Goal: Task Accomplishment & Management: Use online tool/utility

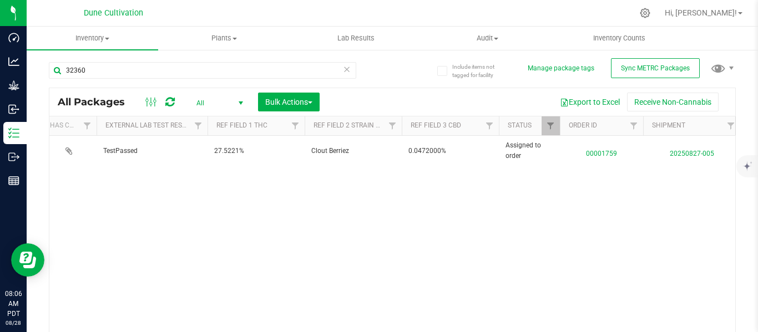
scroll to position [0, 545]
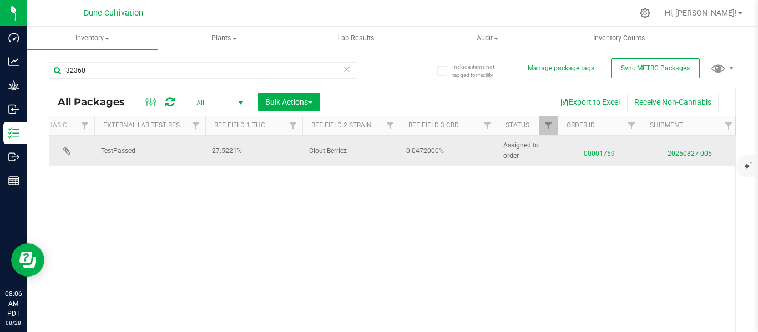
click at [598, 154] on span "00001759" at bounding box center [599, 151] width 70 height 16
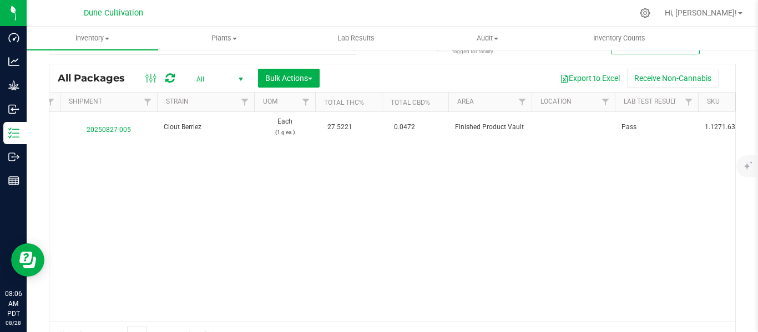
click at [313, 238] on div "Action Action Edit attributes Global inventory Locate package Package audit log…" at bounding box center [392, 216] width 686 height 209
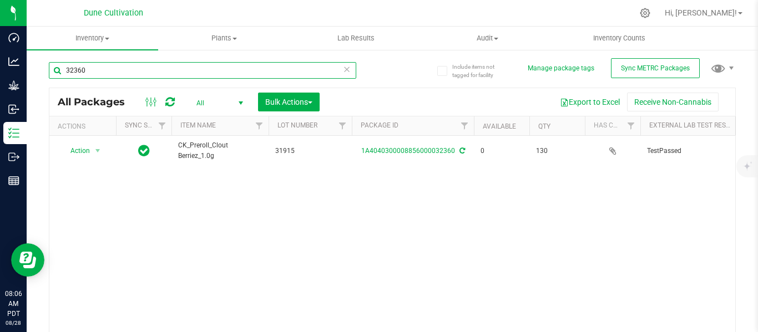
click at [194, 70] on input "32360" at bounding box center [202, 70] width 307 height 17
type input "3"
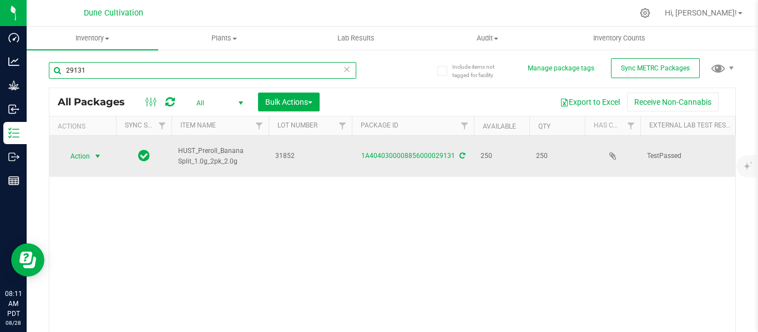
type input "29131"
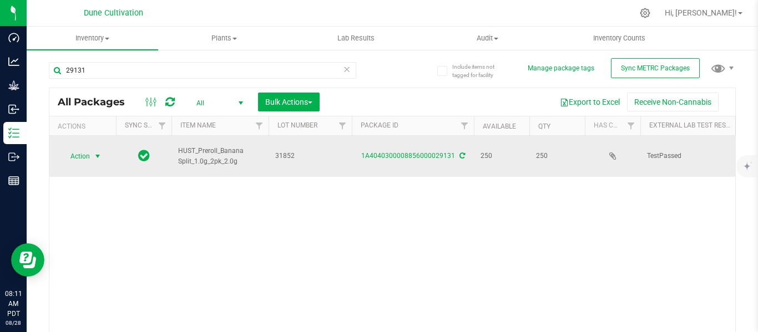
click at [95, 152] on span "select" at bounding box center [97, 156] width 9 height 9
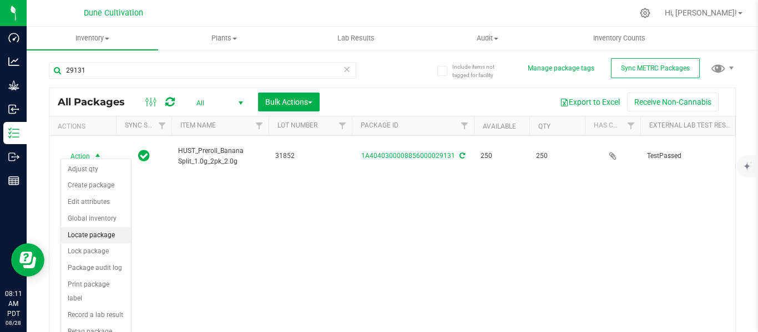
click at [95, 234] on li "Locate package" at bounding box center [96, 235] width 70 height 17
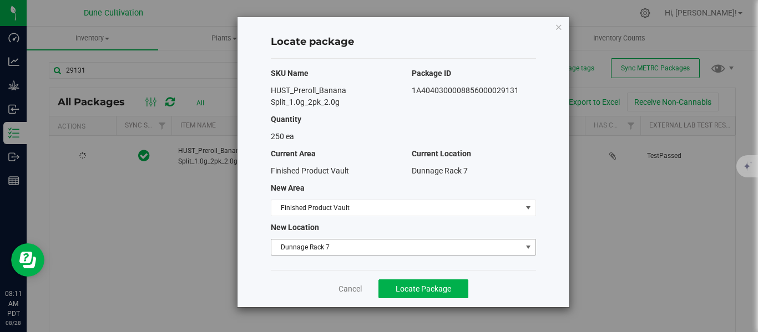
click at [334, 246] on span "Dunnage Rack 7" at bounding box center [396, 248] width 250 height 16
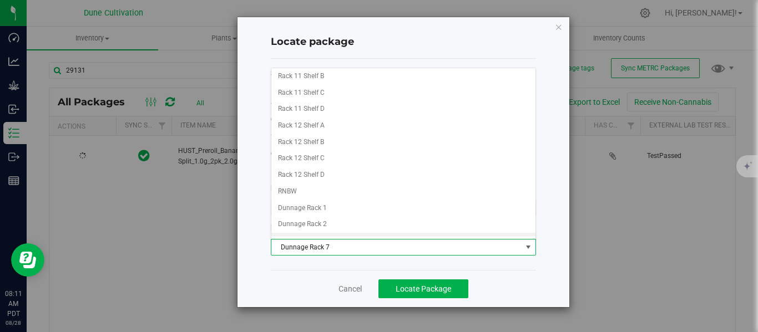
scroll to position [776, 0]
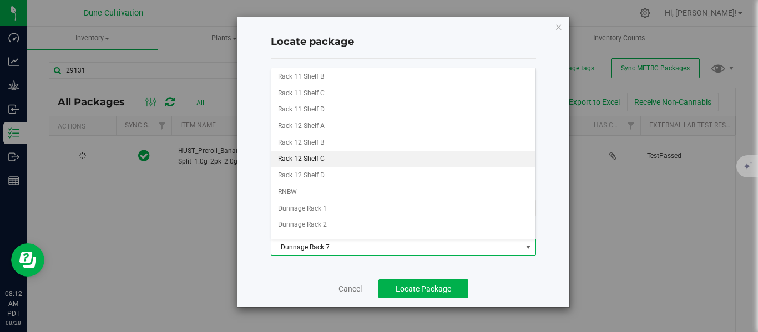
click at [317, 156] on li "Rack 12 Shelf C" at bounding box center [403, 159] width 264 height 17
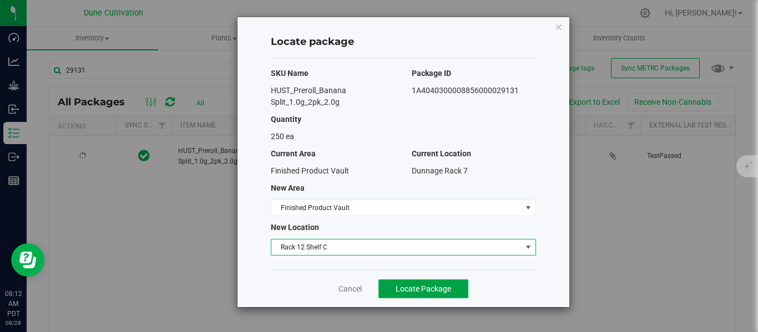
click at [425, 293] on button "Locate Package" at bounding box center [423, 289] width 90 height 19
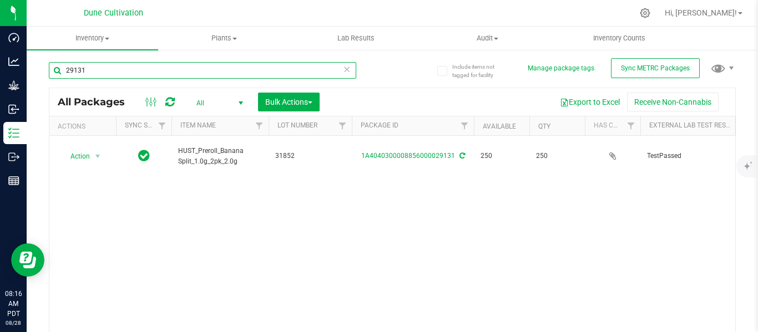
click at [198, 71] on input "29131" at bounding box center [202, 70] width 307 height 17
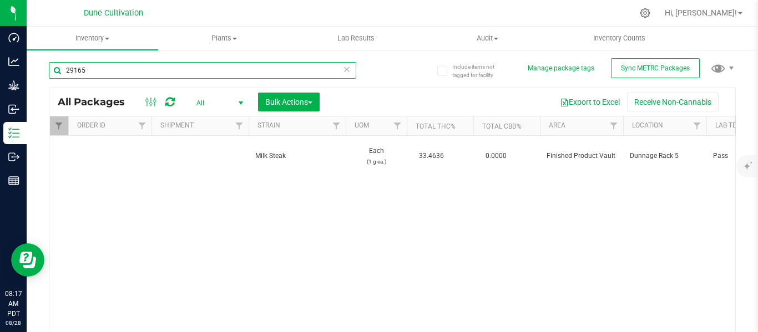
scroll to position [0, 1036]
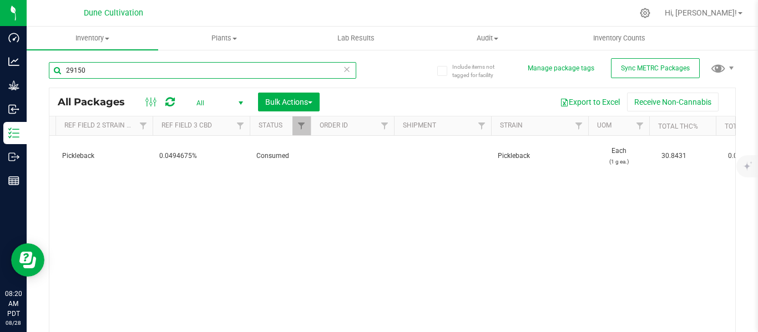
scroll to position [0, 963]
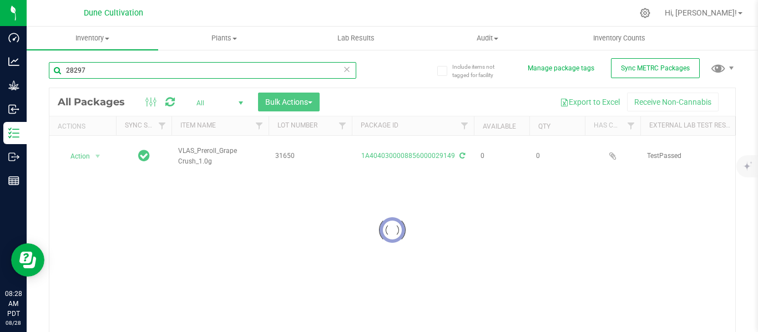
type input "28297"
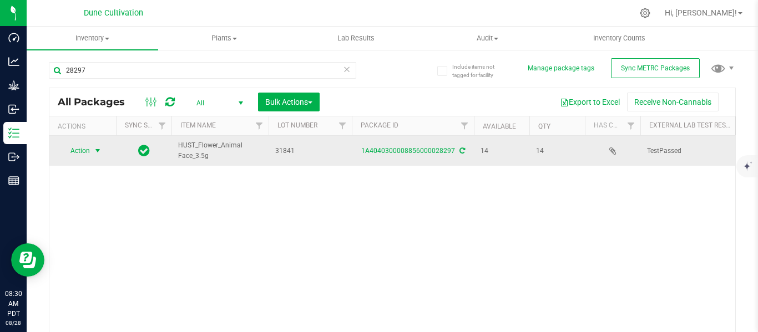
click at [99, 151] on span "select" at bounding box center [97, 150] width 9 height 9
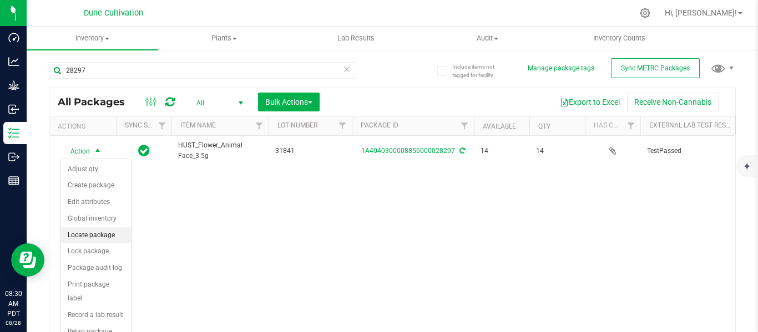
click at [84, 236] on li "Locate package" at bounding box center [96, 235] width 70 height 17
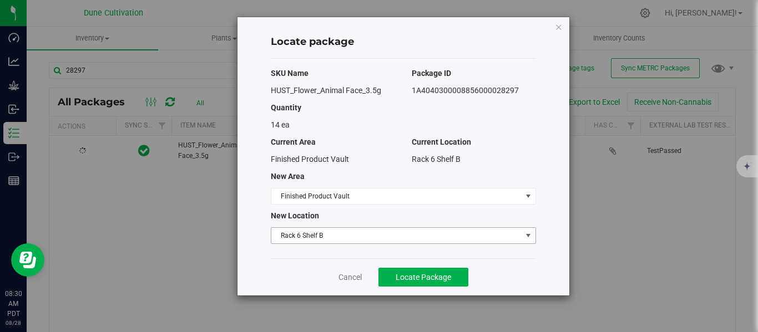
click at [306, 235] on span "Rack 6 Shelf B" at bounding box center [396, 236] width 250 height 16
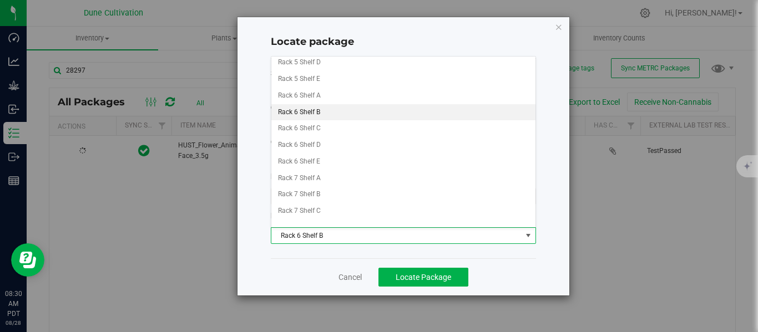
scroll to position [335, 0]
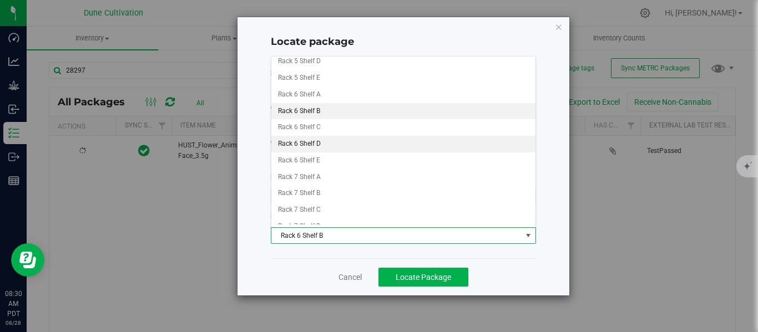
click at [334, 145] on li "Rack 6 Shelf D" at bounding box center [403, 144] width 264 height 17
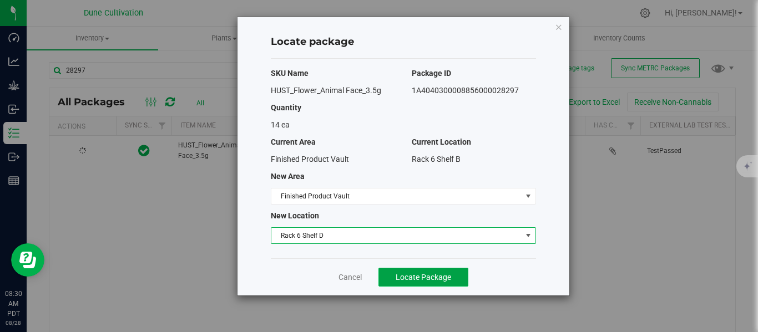
click at [421, 273] on span "Locate Package" at bounding box center [423, 277] width 55 height 9
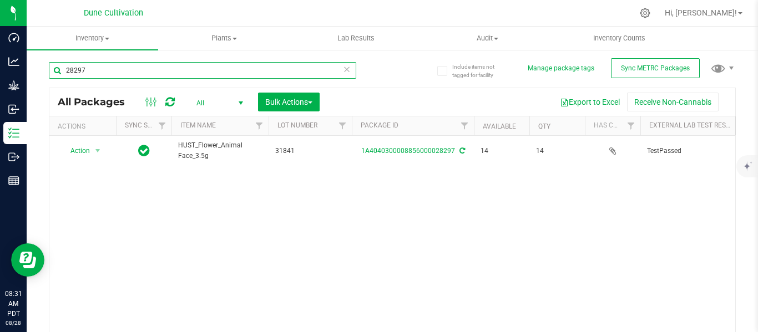
click at [155, 73] on input "28297" at bounding box center [202, 70] width 307 height 17
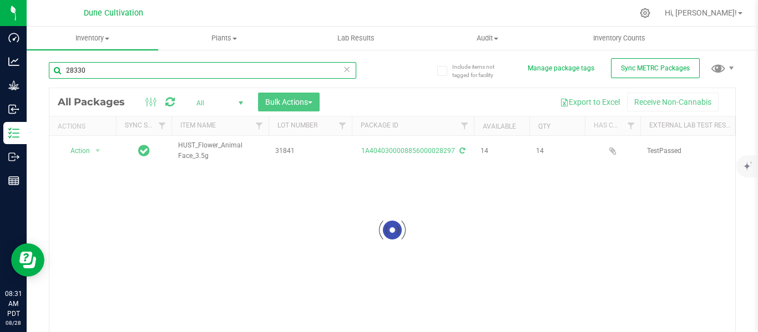
type input "28330"
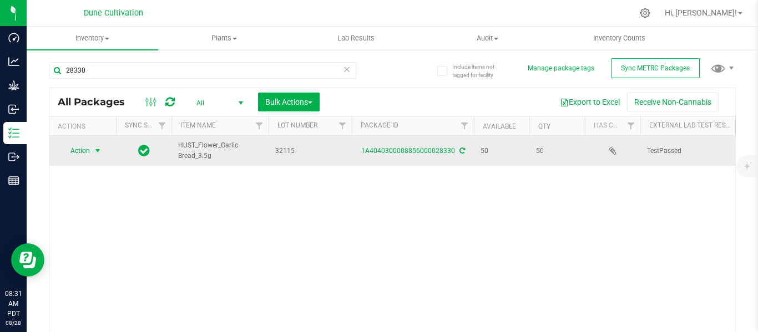
click at [98, 150] on span "select" at bounding box center [97, 150] width 9 height 9
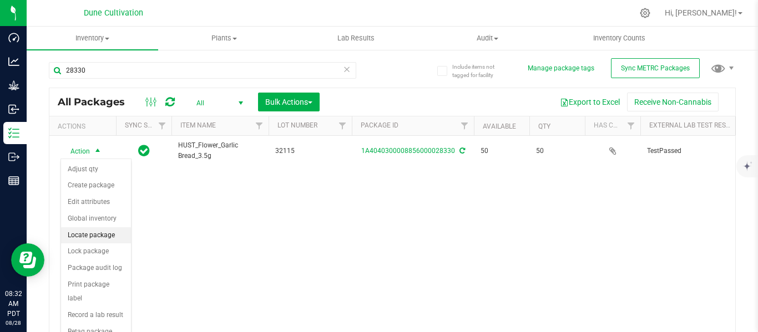
click at [86, 236] on li "Locate package" at bounding box center [96, 235] width 70 height 17
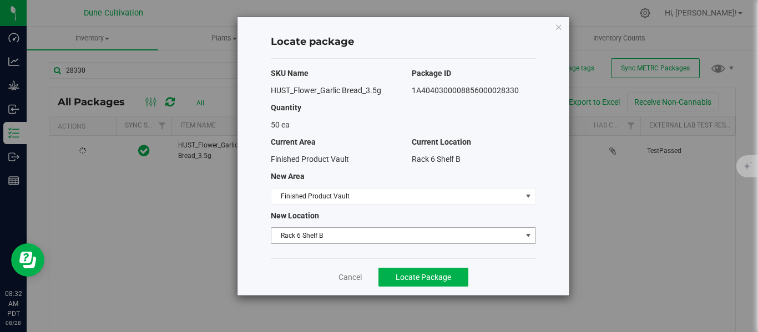
click at [287, 236] on span "Rack 6 Shelf B" at bounding box center [396, 236] width 250 height 16
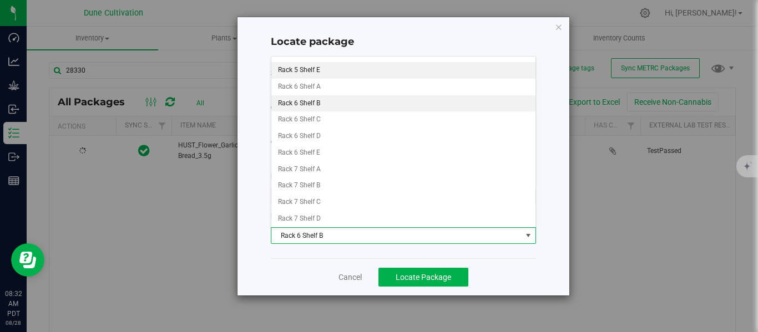
scroll to position [348, 0]
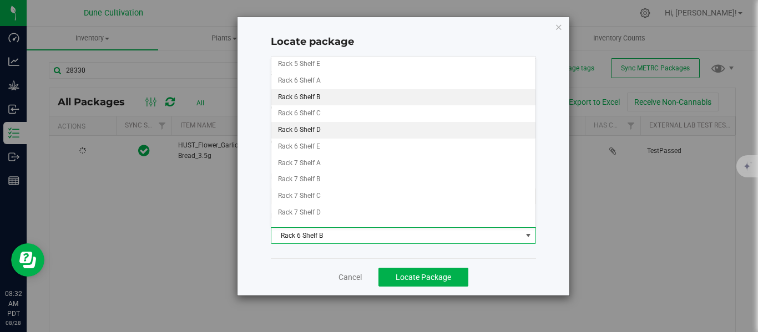
click at [299, 130] on li "Rack 6 Shelf D" at bounding box center [403, 130] width 264 height 17
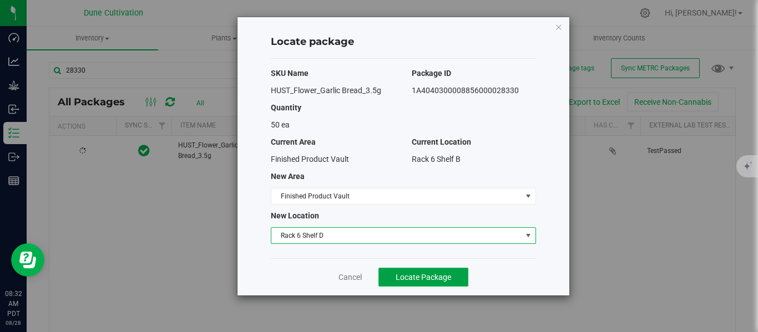
click at [420, 274] on span "Locate Package" at bounding box center [423, 277] width 55 height 9
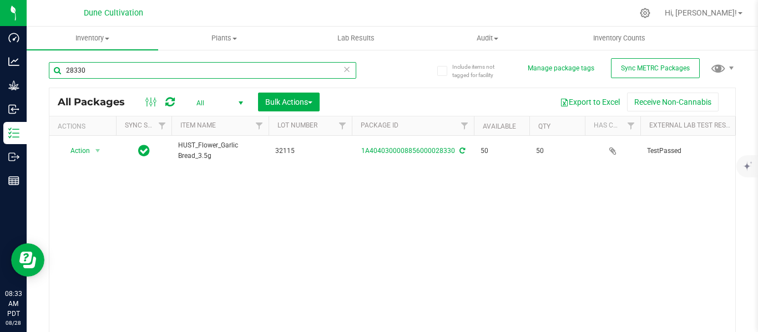
click at [172, 72] on input "28330" at bounding box center [202, 70] width 307 height 17
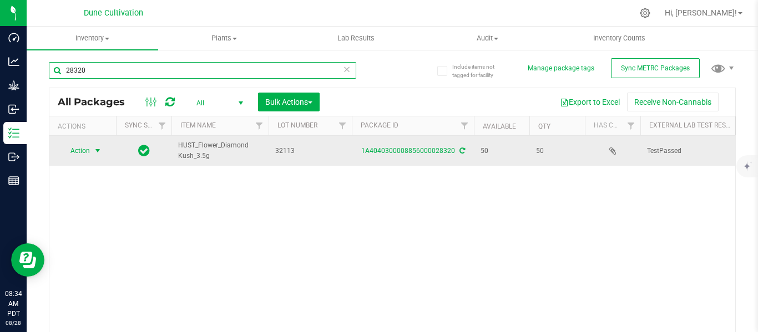
type input "28320"
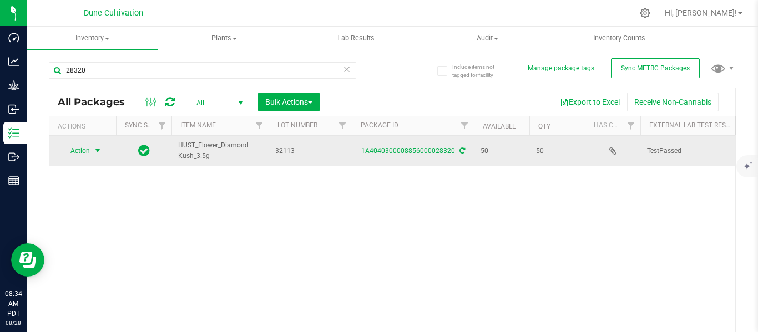
click at [100, 150] on span "select" at bounding box center [97, 150] width 9 height 9
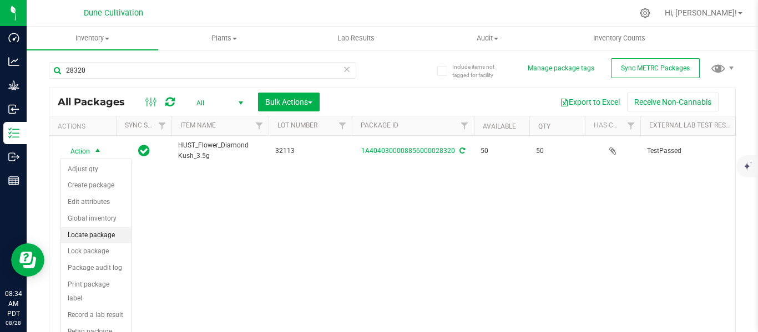
click at [102, 236] on li "Locate package" at bounding box center [96, 235] width 70 height 17
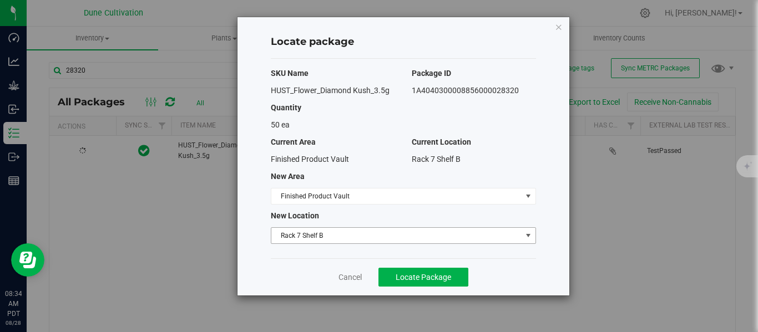
click at [303, 235] on span "Rack 7 Shelf B" at bounding box center [396, 236] width 250 height 16
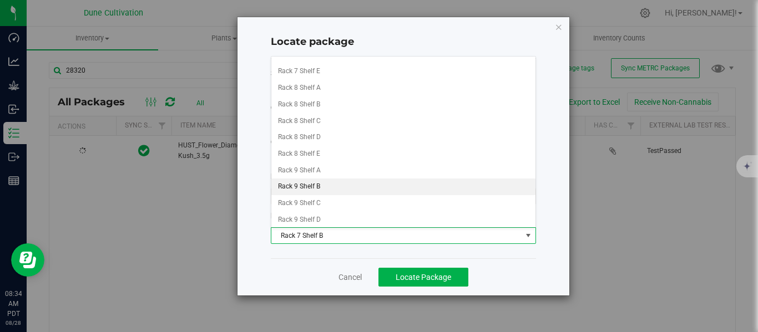
scroll to position [508, 0]
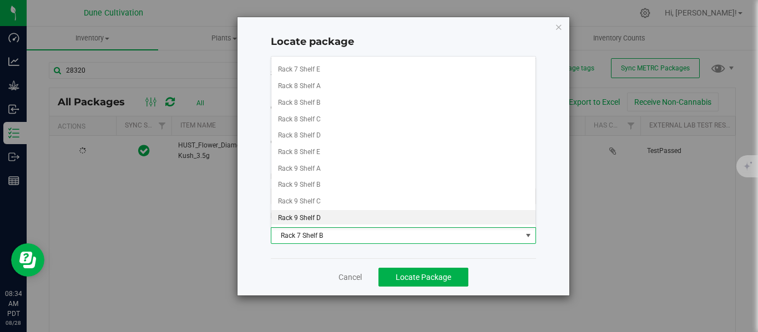
click at [303, 215] on li "Rack 9 Shelf D" at bounding box center [403, 218] width 264 height 17
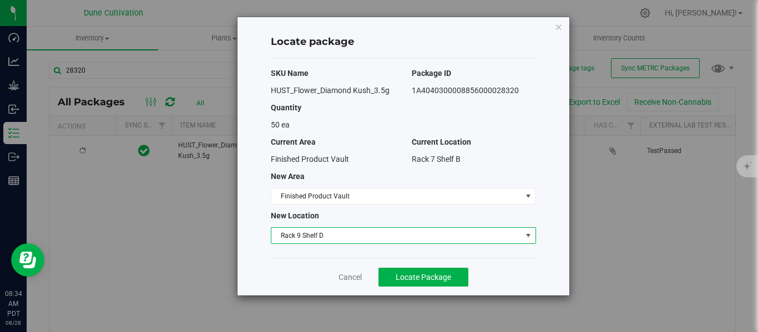
scroll to position [510, 0]
click at [435, 279] on span "Locate Package" at bounding box center [423, 277] width 55 height 9
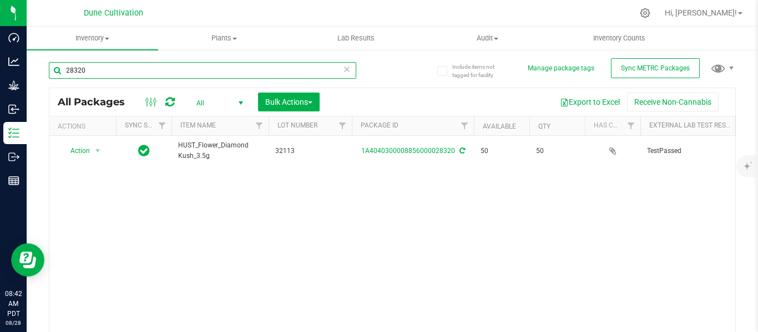
click at [147, 74] on input "28320" at bounding box center [202, 70] width 307 height 17
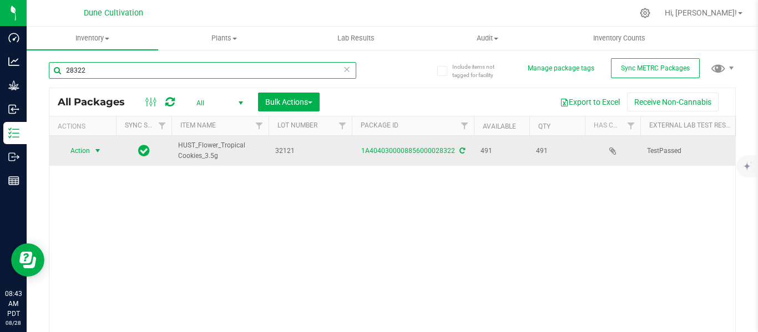
type input "28322"
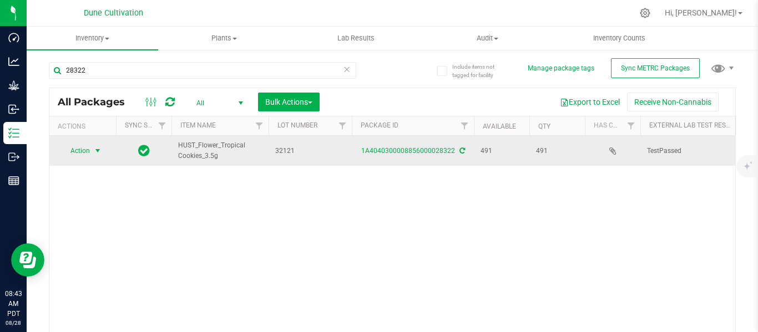
click at [99, 151] on span "select" at bounding box center [97, 150] width 9 height 9
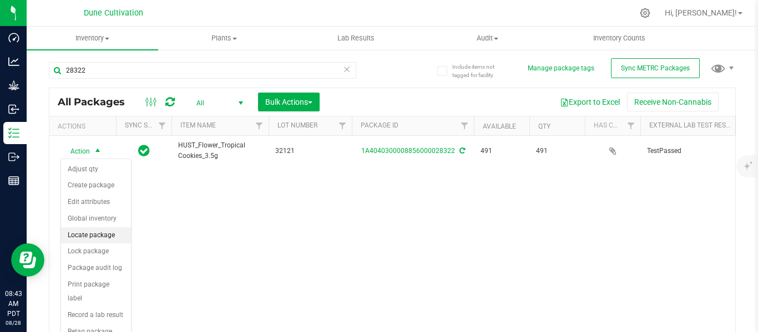
click at [94, 234] on li "Locate package" at bounding box center [96, 235] width 70 height 17
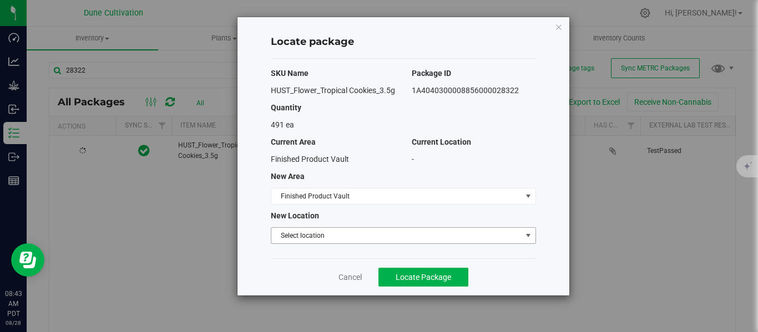
click at [316, 244] on span "Select location" at bounding box center [396, 236] width 250 height 16
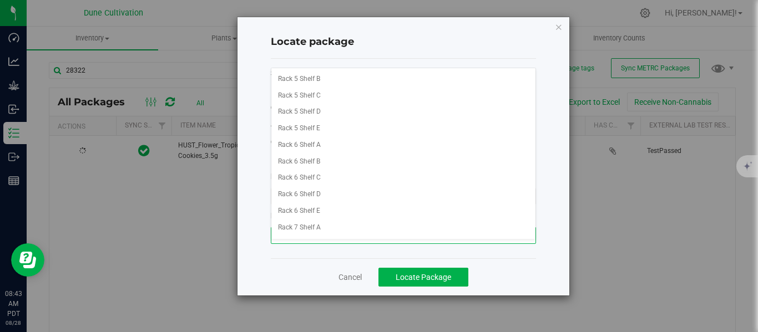
scroll to position [298, 0]
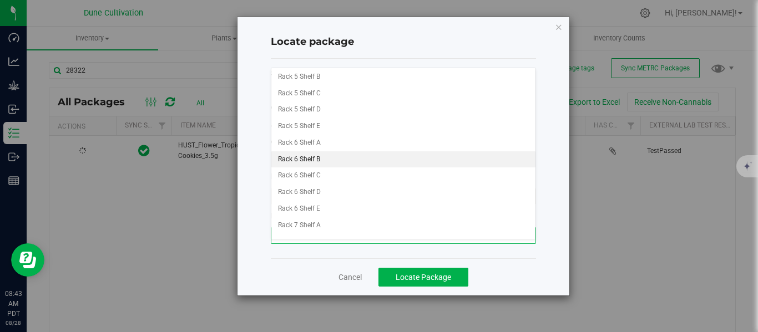
click at [327, 159] on li "Rack 6 Shelf B" at bounding box center [403, 159] width 264 height 17
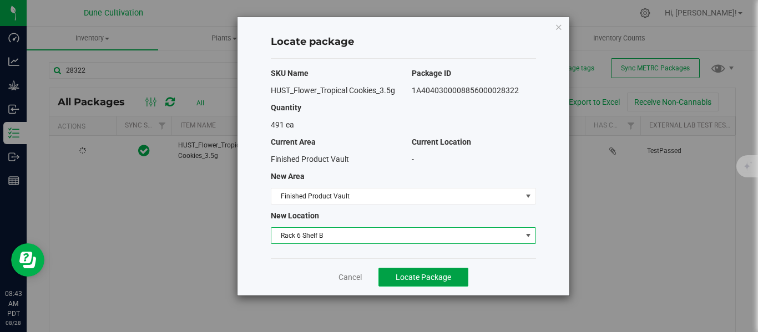
click at [417, 282] on span "Locate Package" at bounding box center [423, 277] width 55 height 9
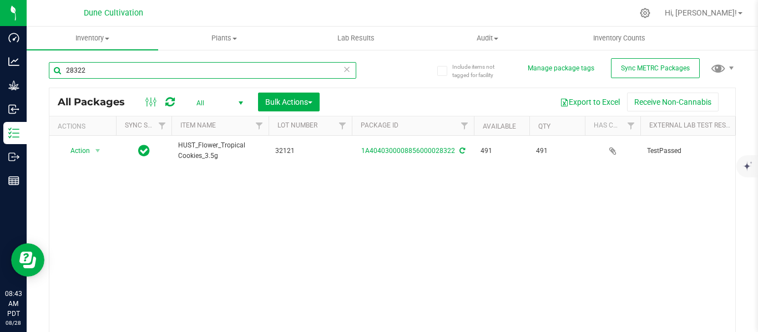
click at [127, 69] on input "28322" at bounding box center [202, 70] width 307 height 17
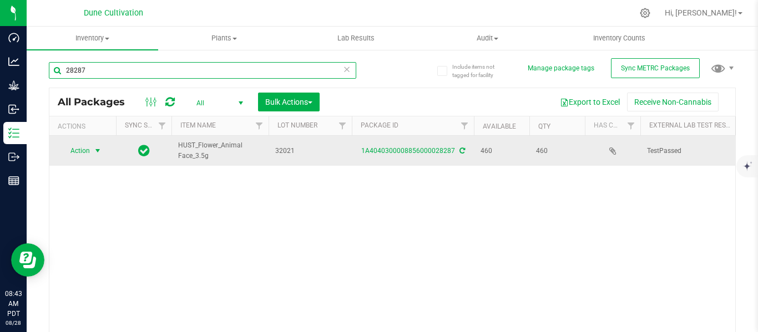
type input "28287"
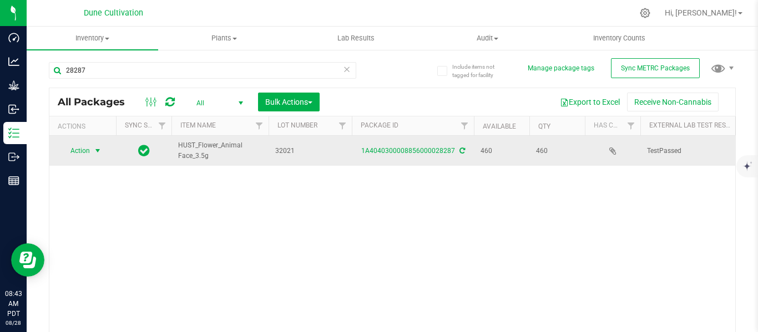
click at [100, 151] on span "select" at bounding box center [97, 150] width 9 height 9
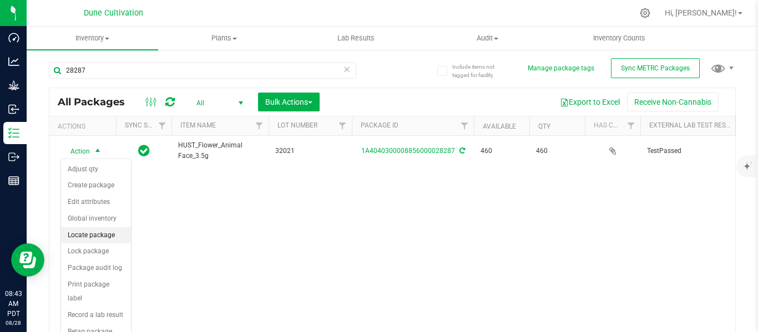
click at [98, 235] on li "Locate package" at bounding box center [96, 235] width 70 height 17
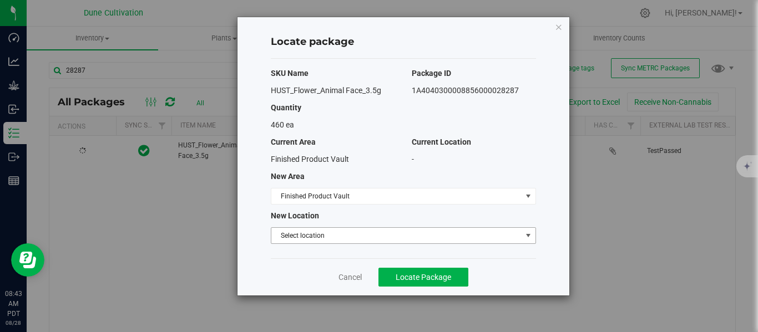
click at [328, 230] on span "Select location" at bounding box center [396, 236] width 250 height 16
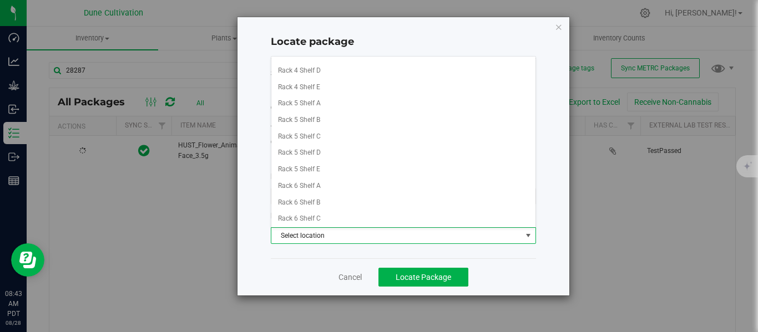
scroll to position [252, 0]
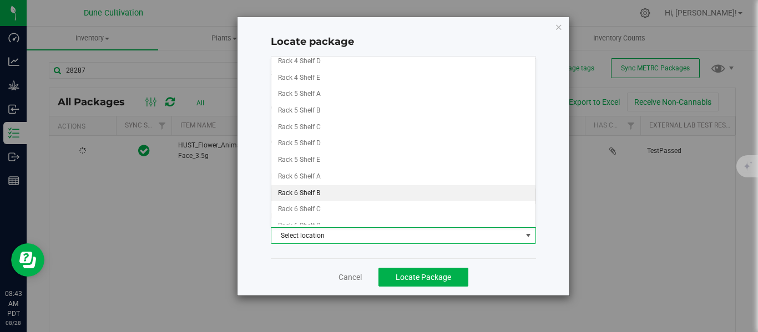
click at [315, 191] on li "Rack 6 Shelf B" at bounding box center [403, 193] width 264 height 17
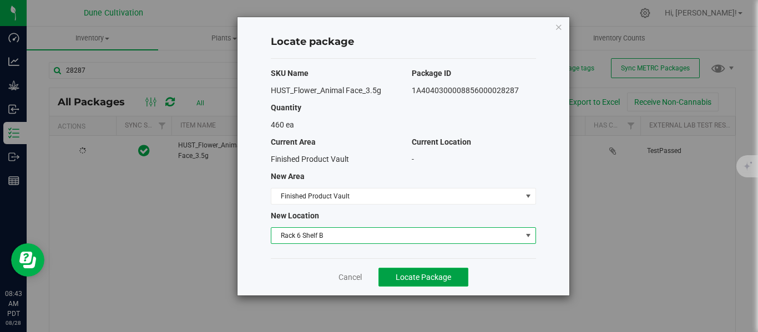
click at [437, 279] on span "Locate Package" at bounding box center [423, 277] width 55 height 9
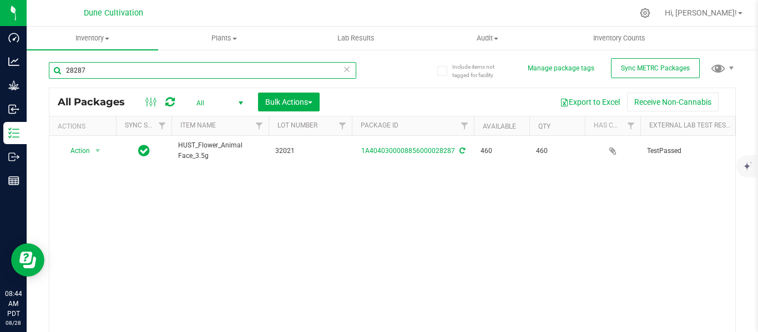
click at [198, 69] on input "28287" at bounding box center [202, 70] width 307 height 17
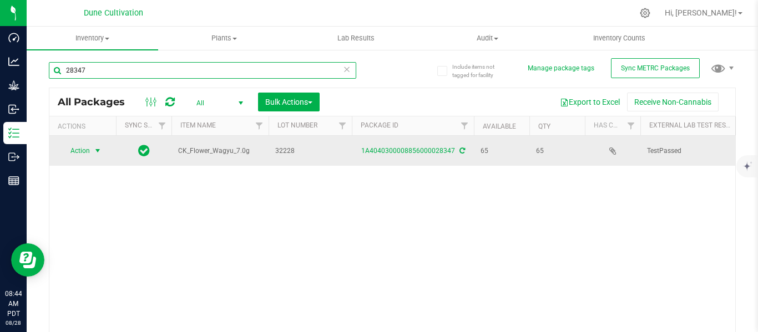
type input "28347"
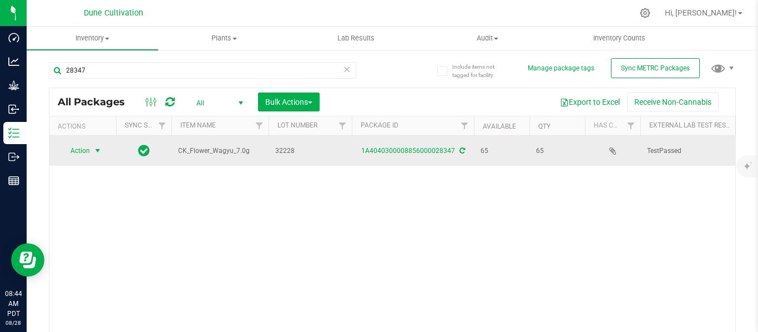
click at [99, 150] on span "select" at bounding box center [97, 150] width 9 height 9
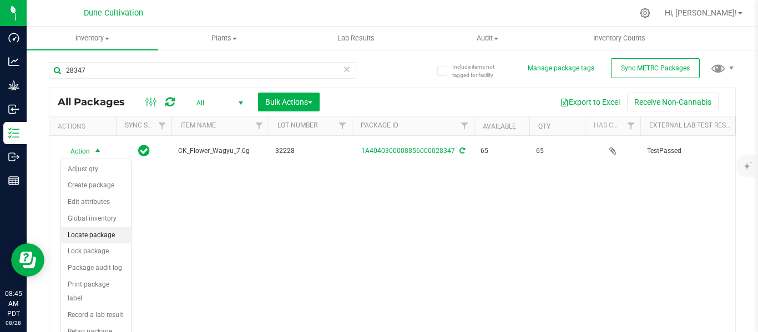
click at [94, 232] on li "Locate package" at bounding box center [96, 235] width 70 height 17
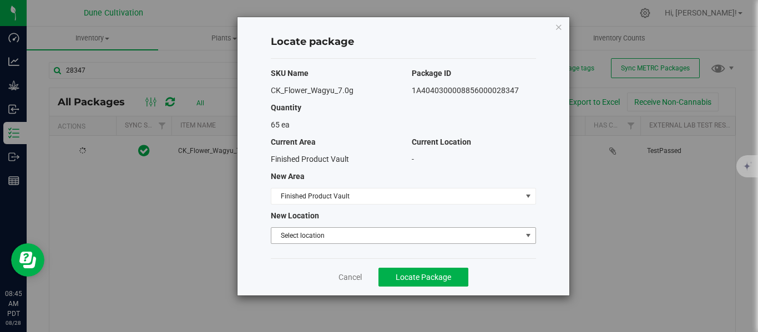
click at [330, 238] on span "Select location" at bounding box center [396, 236] width 250 height 16
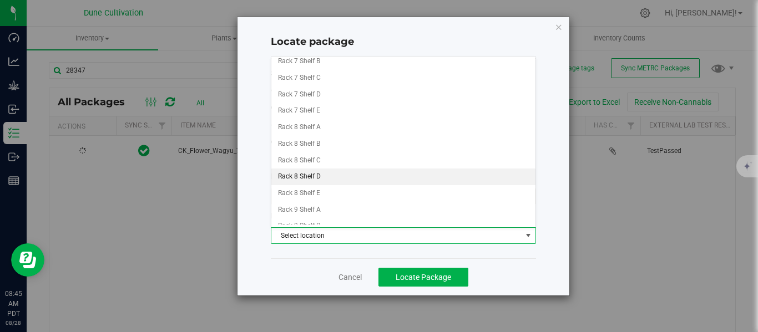
scroll to position [536, 0]
click at [351, 174] on li "Rack 9 Shelf C" at bounding box center [403, 173] width 264 height 17
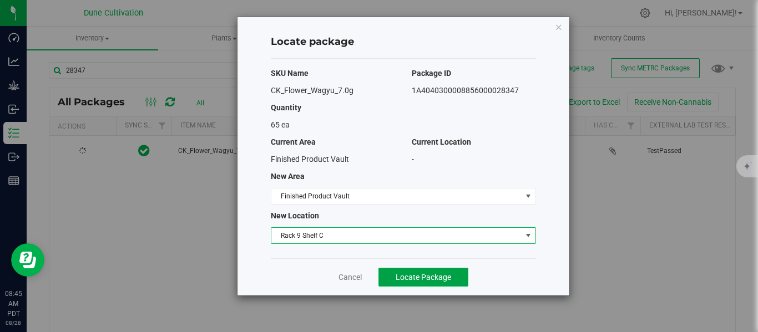
click at [449, 280] on span "Locate Package" at bounding box center [423, 277] width 55 height 9
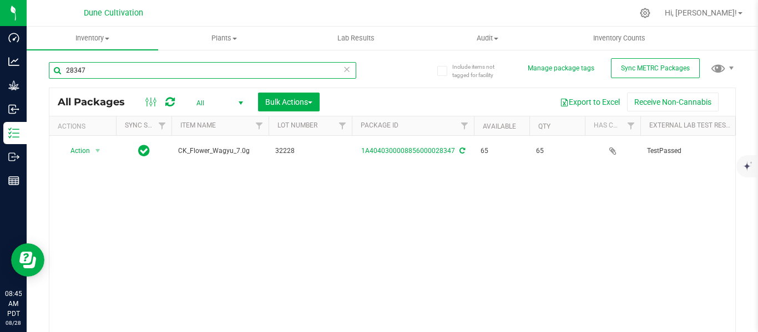
click at [277, 72] on input "28347" at bounding box center [202, 70] width 307 height 17
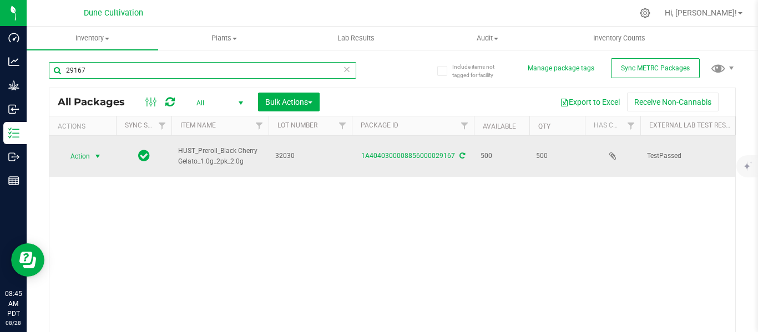
type input "29167"
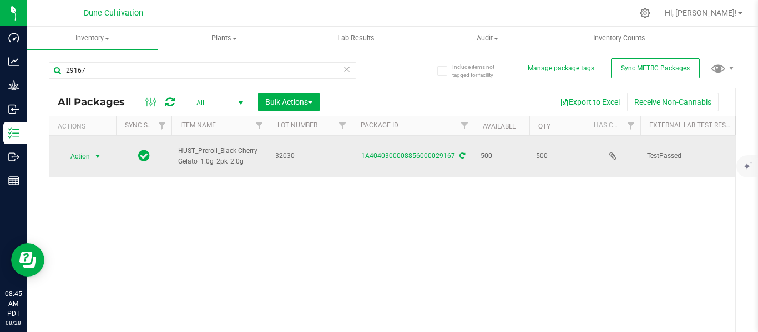
click at [100, 152] on span "select" at bounding box center [97, 156] width 9 height 9
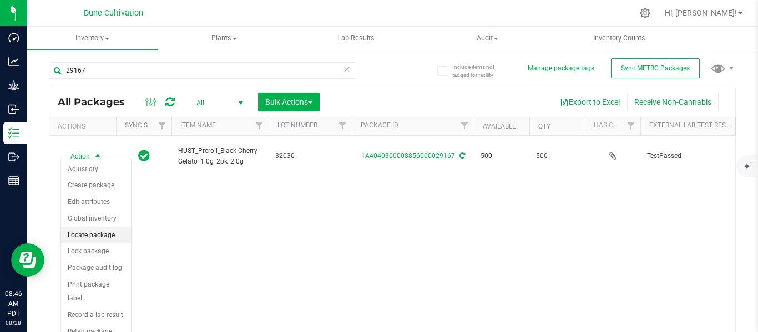
click at [89, 239] on li "Locate package" at bounding box center [96, 235] width 70 height 17
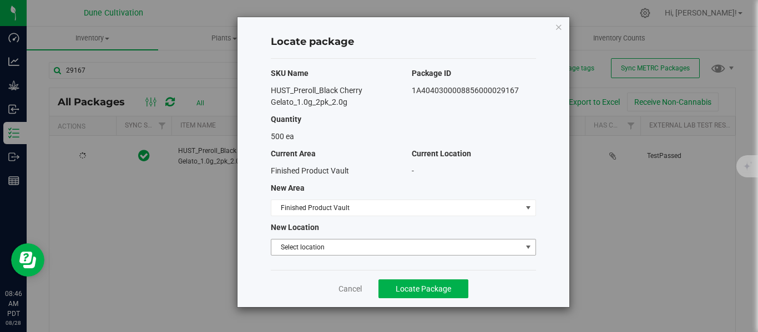
click at [311, 248] on span "Select location" at bounding box center [396, 248] width 250 height 16
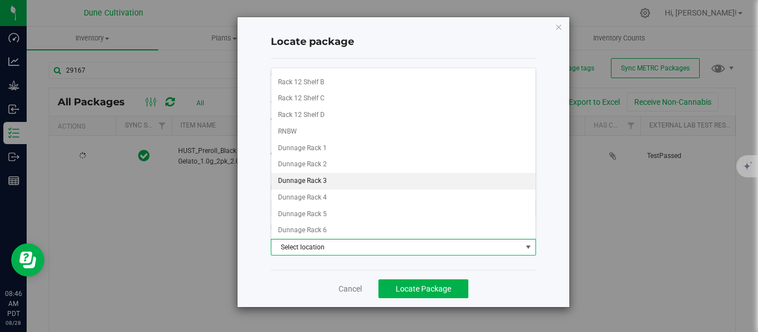
scroll to position [838, 0]
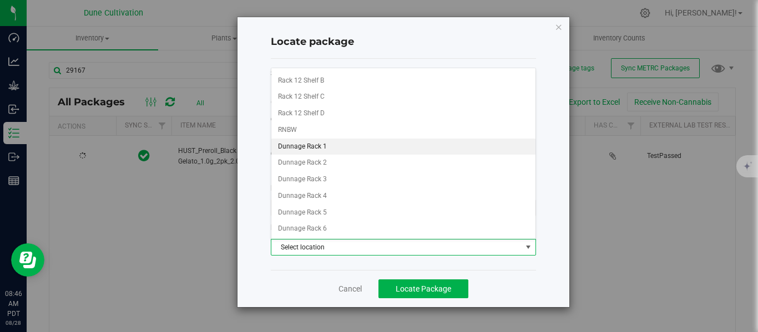
click at [310, 147] on li "Dunnage Rack 1" at bounding box center [403, 147] width 264 height 17
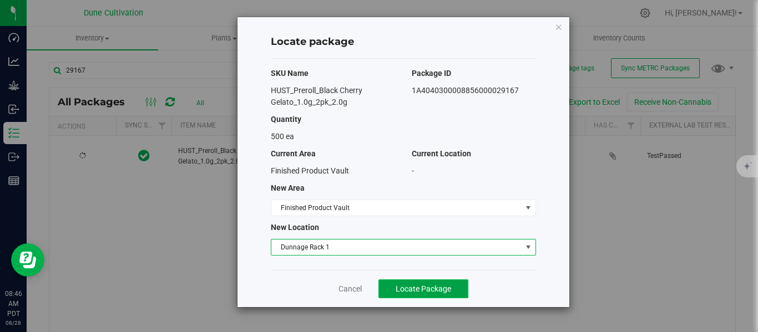
click at [432, 291] on span "Locate Package" at bounding box center [423, 289] width 55 height 9
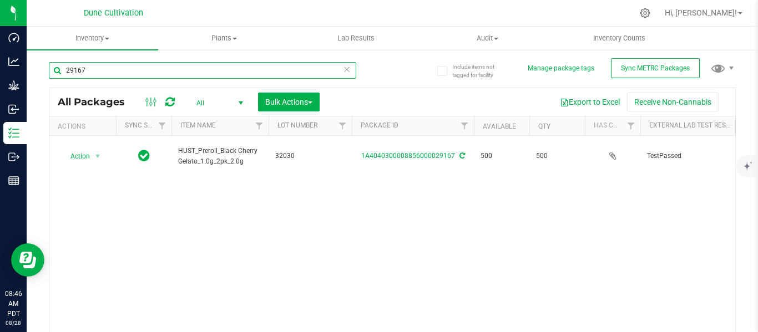
click at [210, 75] on input "29167" at bounding box center [202, 70] width 307 height 17
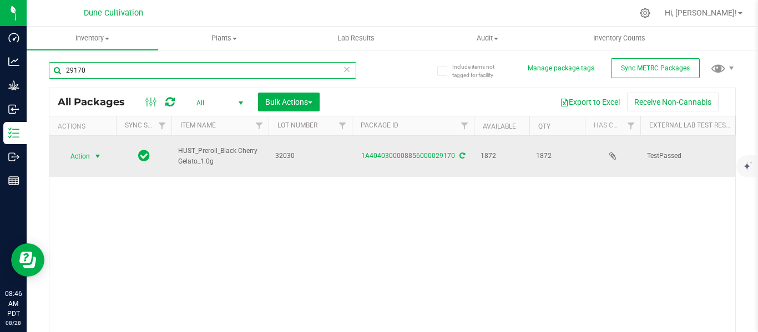
type input "29170"
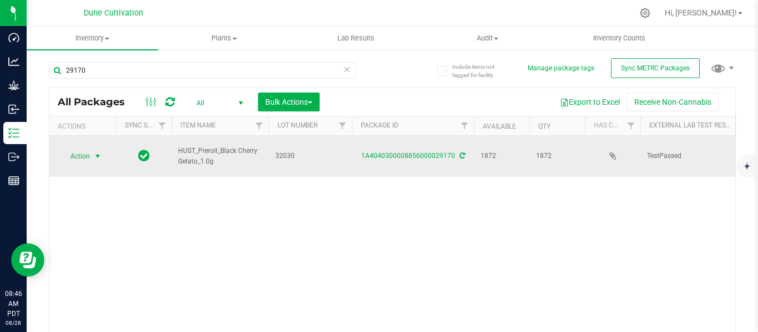
click at [99, 152] on span "select" at bounding box center [97, 156] width 9 height 9
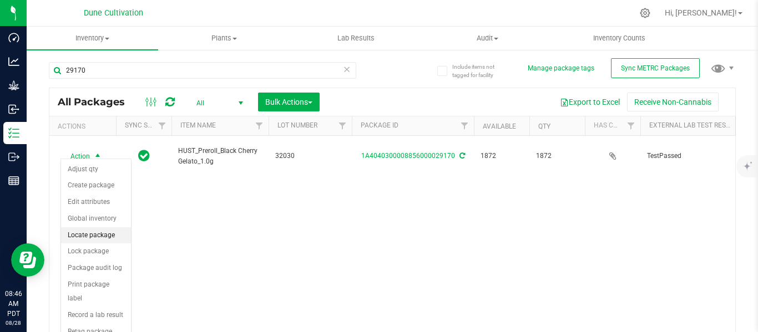
click at [87, 232] on li "Locate package" at bounding box center [96, 235] width 70 height 17
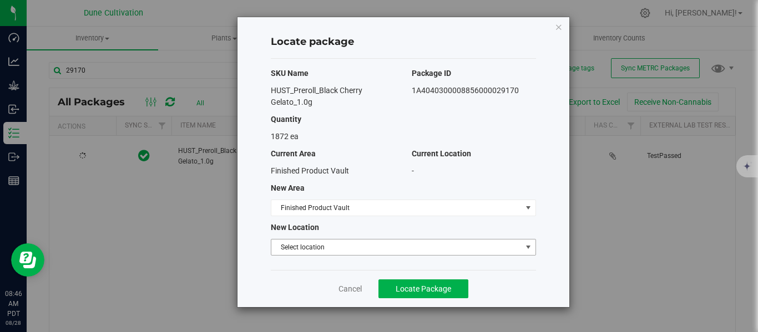
click at [287, 250] on span "Select location" at bounding box center [396, 248] width 250 height 16
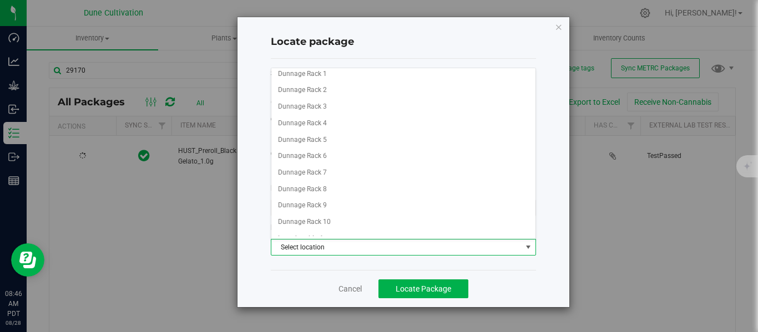
scroll to position [912, 0]
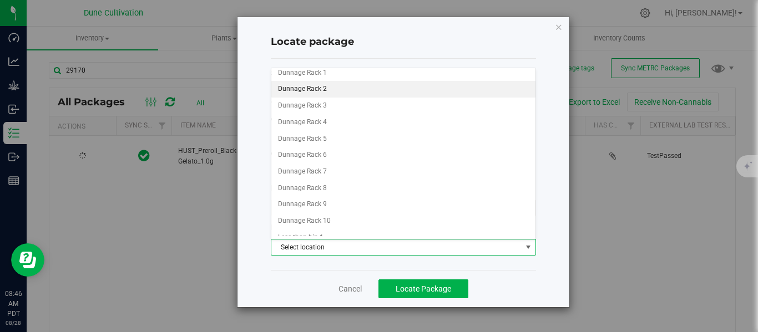
click at [320, 89] on li "Dunnage Rack 2" at bounding box center [403, 89] width 264 height 17
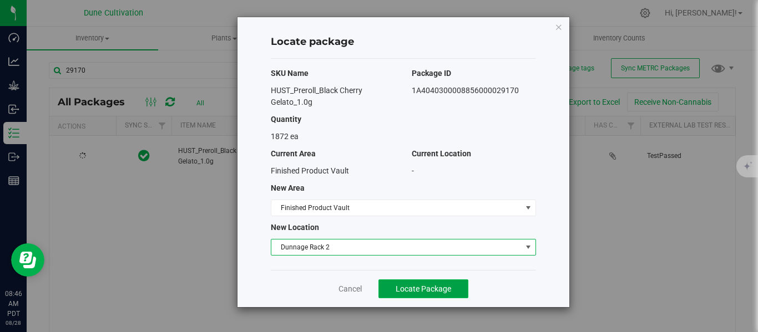
click at [393, 291] on button "Locate Package" at bounding box center [423, 289] width 90 height 19
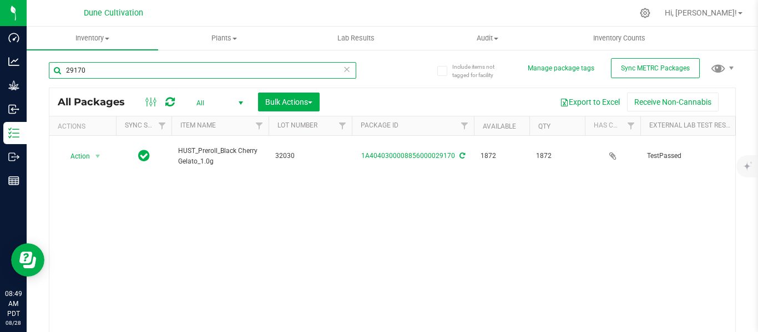
click at [184, 70] on input "29170" at bounding box center [202, 70] width 307 height 17
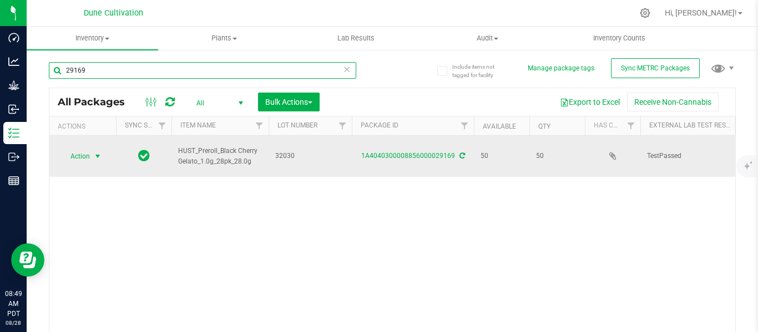
type input "29169"
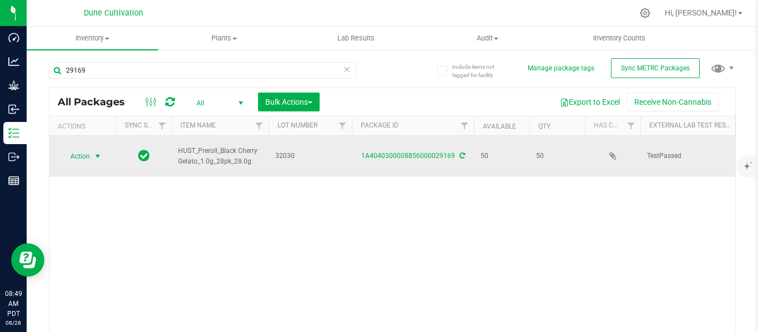
click at [97, 152] on span "select" at bounding box center [97, 156] width 9 height 9
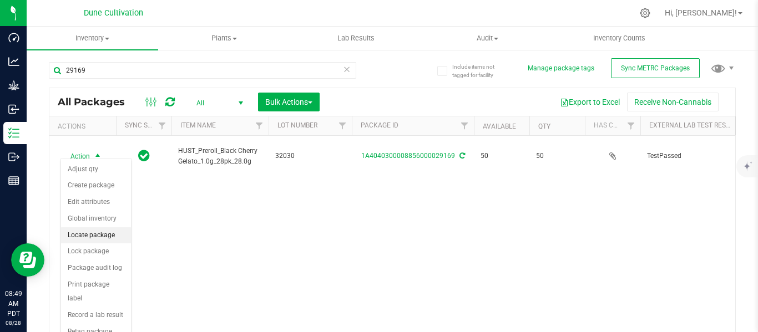
click at [103, 233] on li "Locate package" at bounding box center [96, 235] width 70 height 17
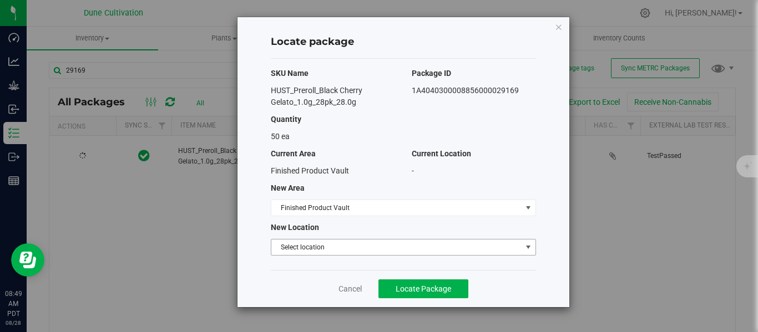
click at [393, 247] on span "Select location" at bounding box center [396, 248] width 250 height 16
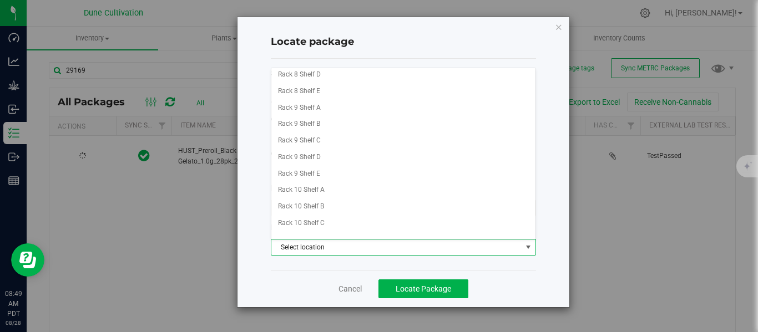
scroll to position [584, 0]
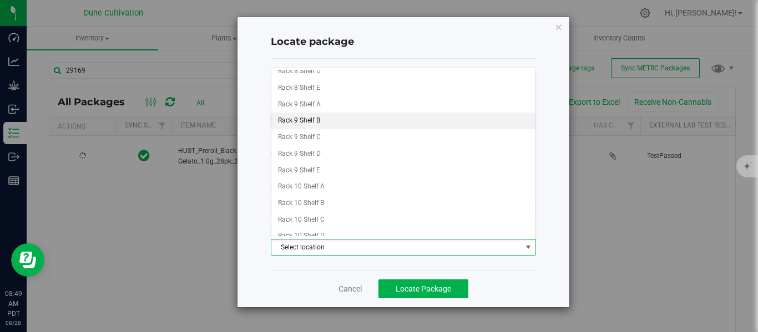
click at [321, 124] on li "Rack 9 Shelf B" at bounding box center [403, 121] width 264 height 17
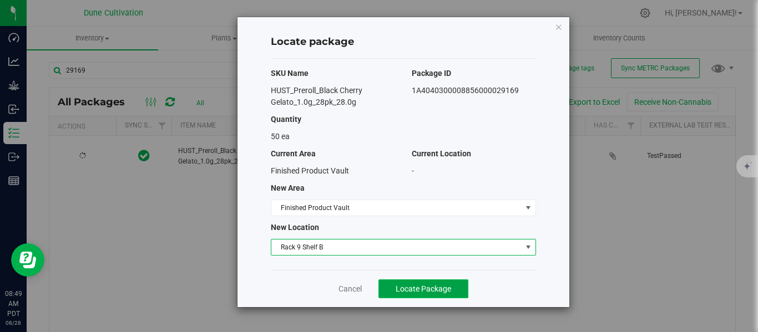
click at [432, 292] on span "Locate Package" at bounding box center [423, 289] width 55 height 9
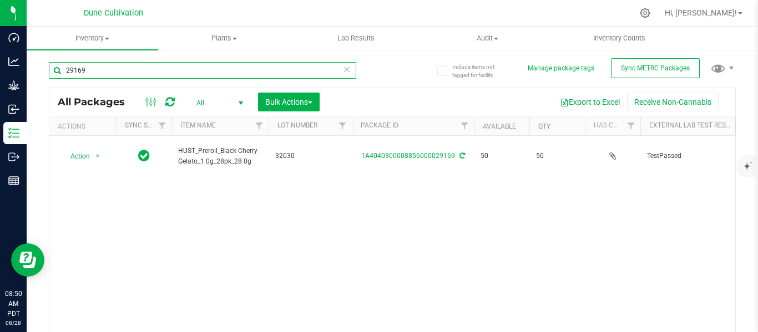
click at [186, 78] on input "29169" at bounding box center [202, 70] width 307 height 17
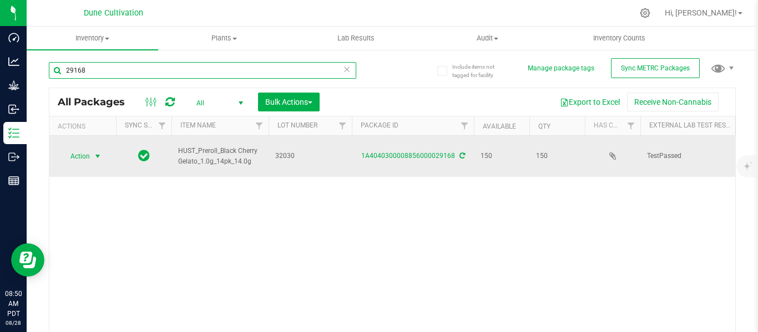
type input "29168"
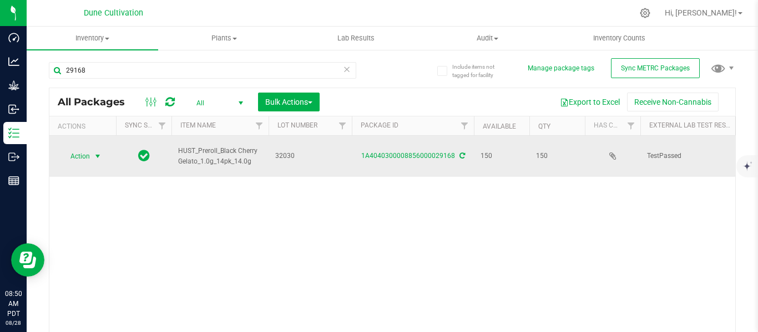
click at [99, 152] on span "select" at bounding box center [97, 156] width 9 height 9
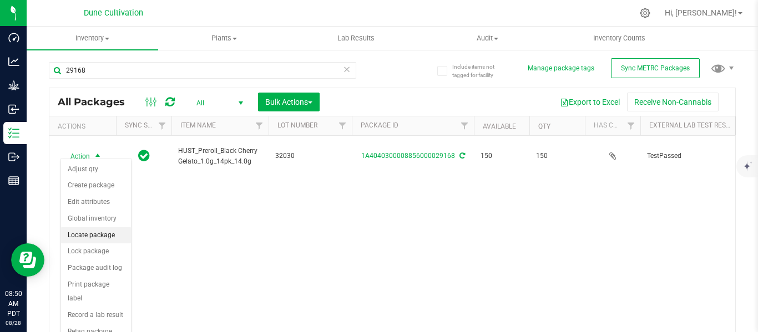
click at [93, 236] on li "Locate package" at bounding box center [96, 235] width 70 height 17
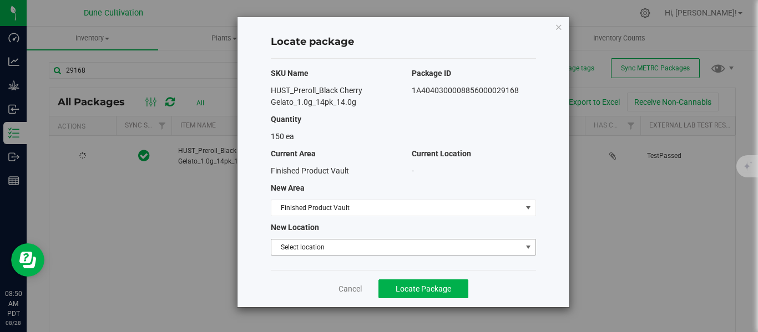
click at [314, 246] on span "Select location" at bounding box center [396, 248] width 250 height 16
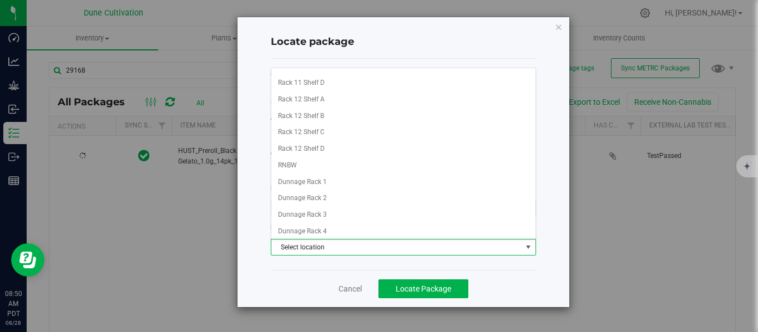
scroll to position [802, 0]
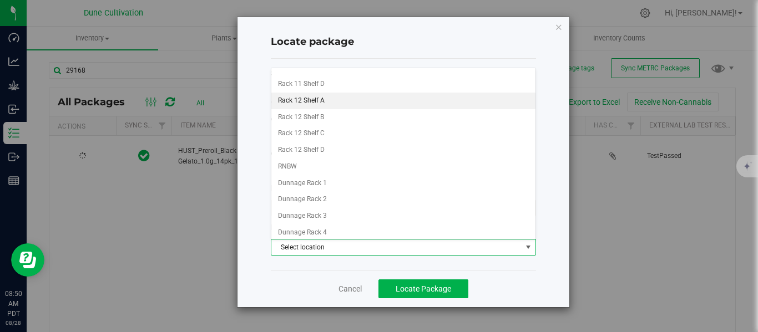
click at [330, 103] on li "Rack 12 Shelf A" at bounding box center [403, 101] width 264 height 17
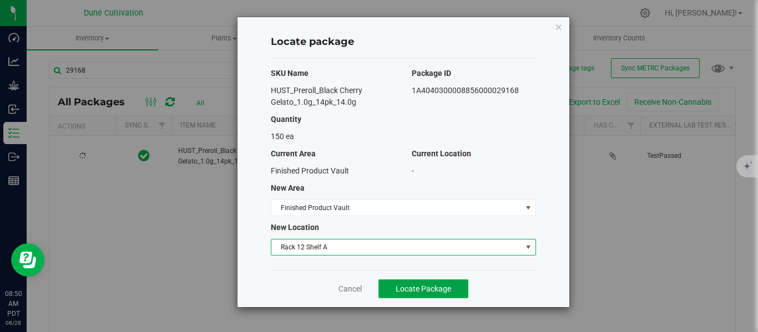
click at [416, 288] on span "Locate Package" at bounding box center [423, 289] width 55 height 9
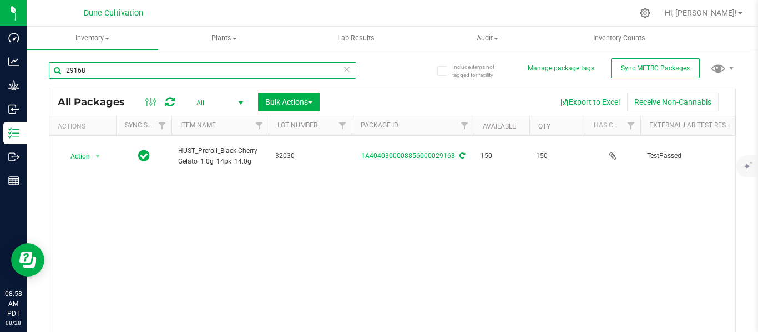
click at [161, 73] on input "29168" at bounding box center [202, 70] width 307 height 17
type input "2"
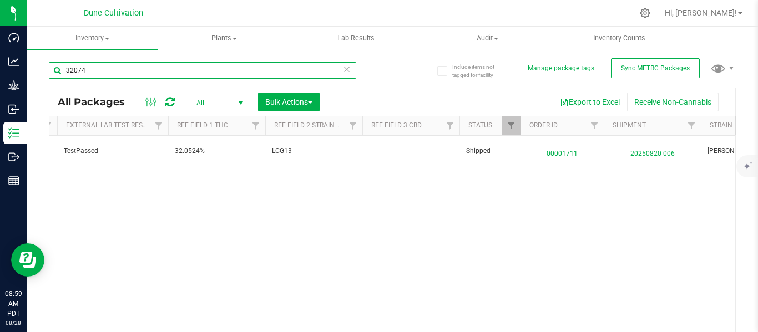
scroll to position [0, 584]
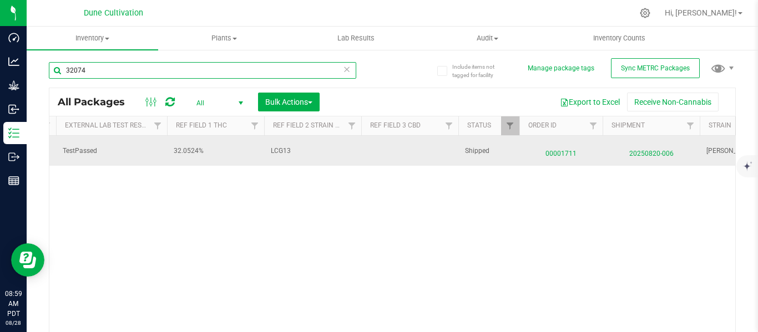
type input "32074"
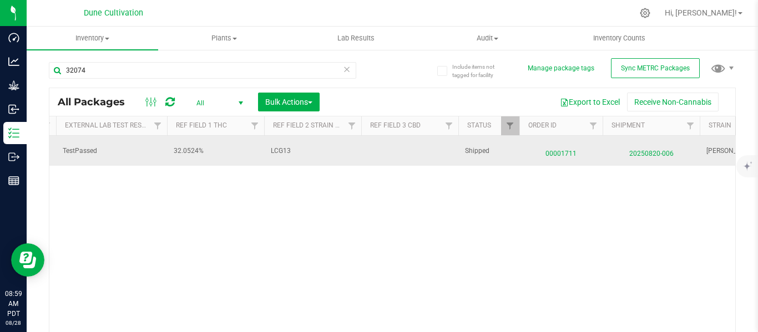
click at [566, 155] on span "00001711" at bounding box center [561, 151] width 70 height 16
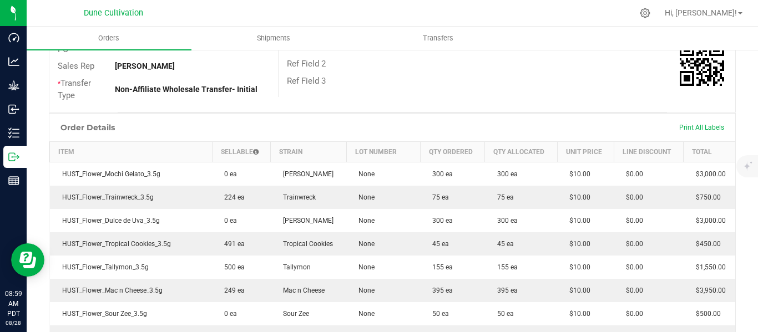
scroll to position [247, 0]
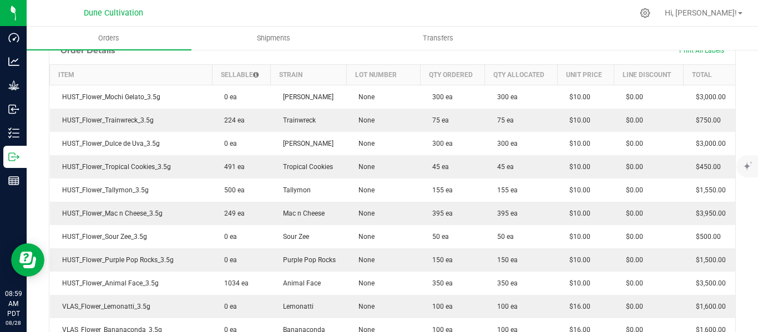
click at [468, 196] on td "155 ea" at bounding box center [452, 190] width 65 height 23
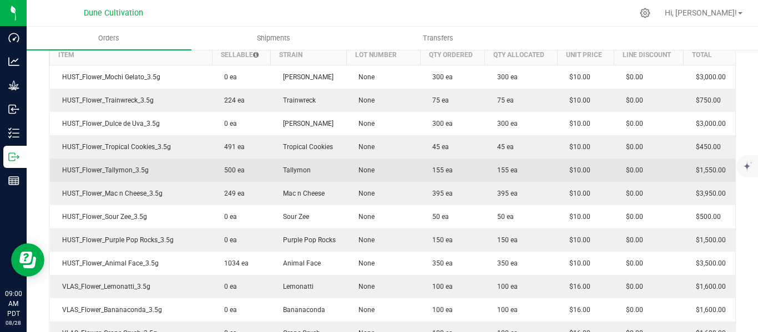
scroll to position [0, 0]
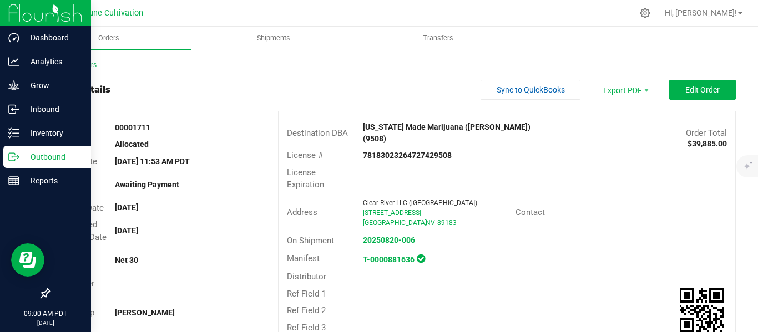
click at [42, 155] on p "Outbound" at bounding box center [52, 156] width 67 height 13
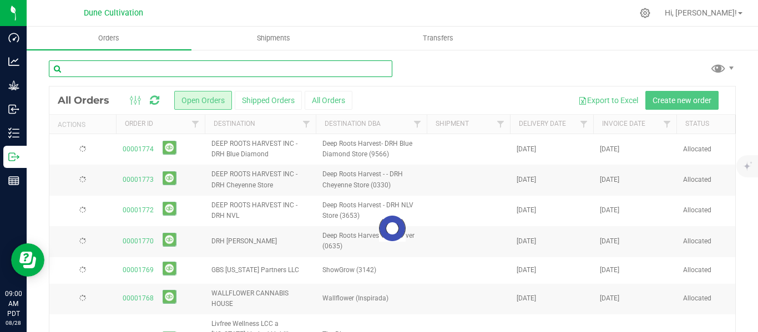
click at [165, 69] on input "text" at bounding box center [220, 68] width 343 height 17
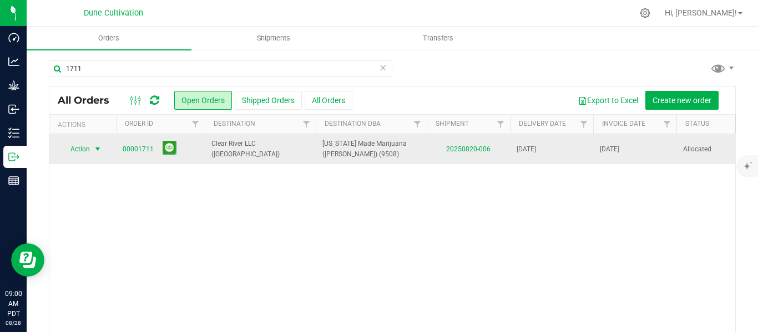
click at [97, 149] on span "select" at bounding box center [97, 149] width 9 height 9
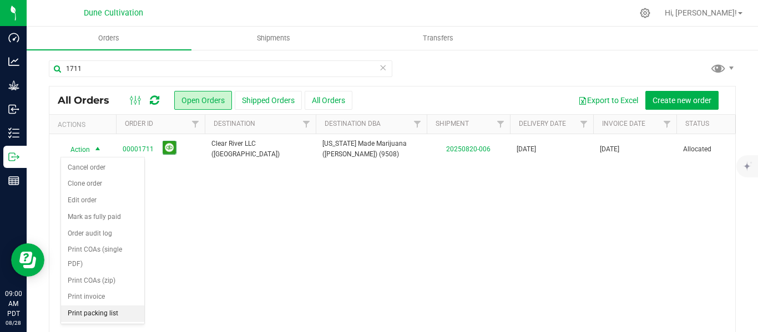
click at [94, 315] on li "Print packing list" at bounding box center [102, 314] width 83 height 17
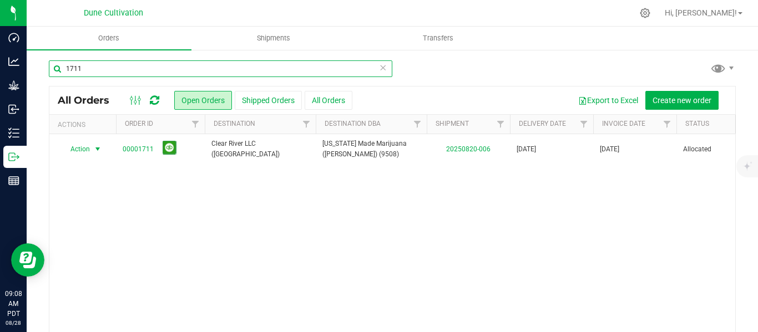
click at [143, 66] on input "1711" at bounding box center [220, 68] width 343 height 17
click at [128, 71] on input "1711" at bounding box center [220, 68] width 343 height 17
type input "1"
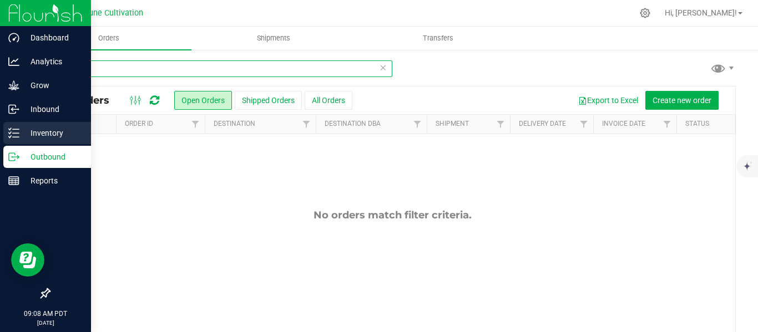
type input "22557"
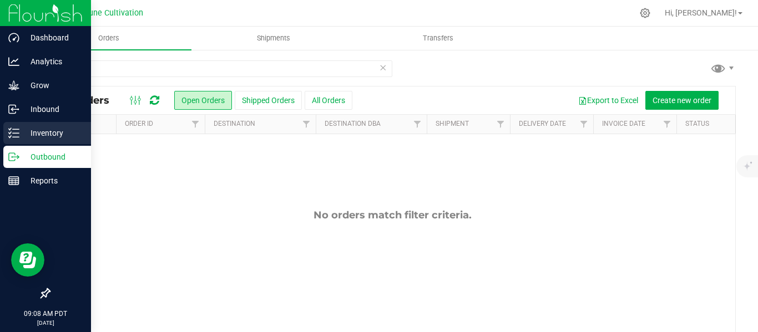
click at [49, 135] on p "Inventory" at bounding box center [52, 132] width 67 height 13
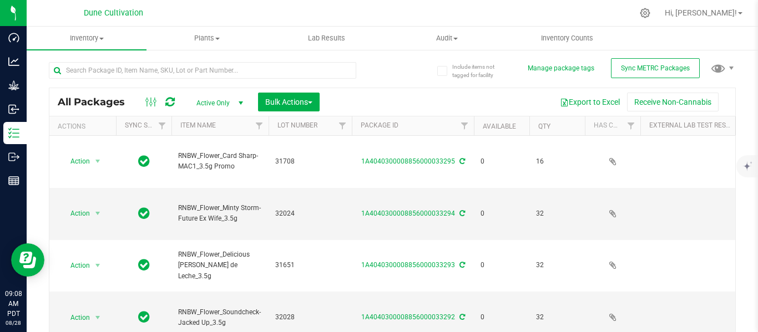
click at [242, 104] on span "select" at bounding box center [240, 103] width 9 height 9
click at [221, 174] on li "All" at bounding box center [217, 171] width 60 height 17
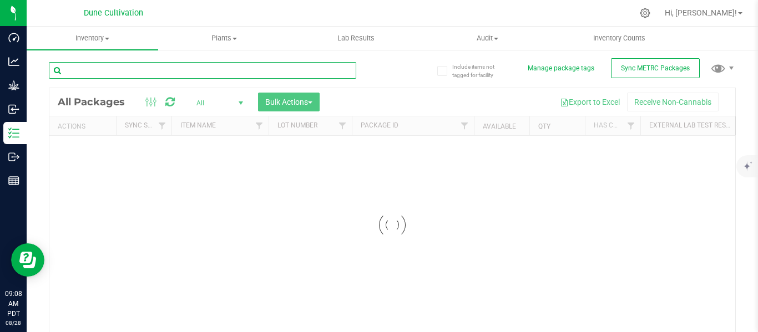
click at [220, 70] on input "text" at bounding box center [202, 70] width 307 height 17
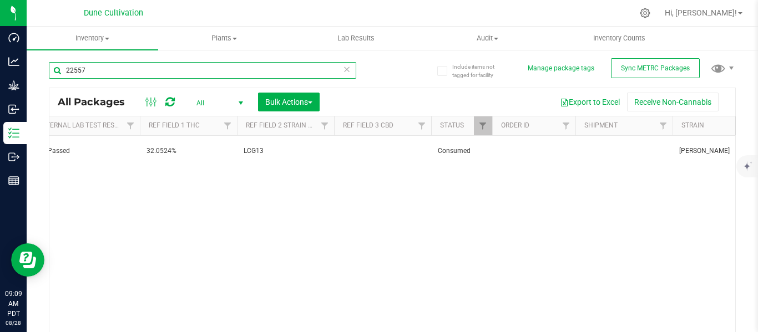
scroll to position [0, 690]
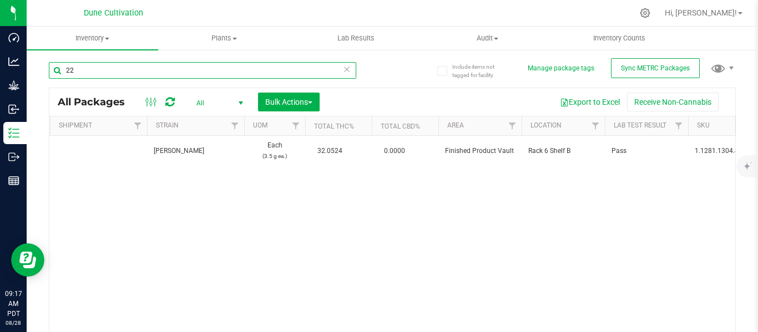
type input "2"
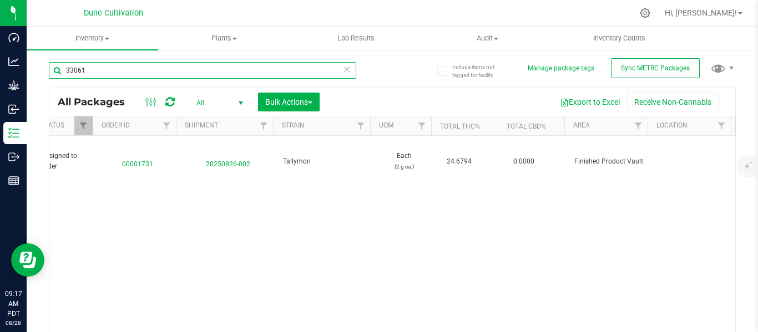
scroll to position [0, 1005]
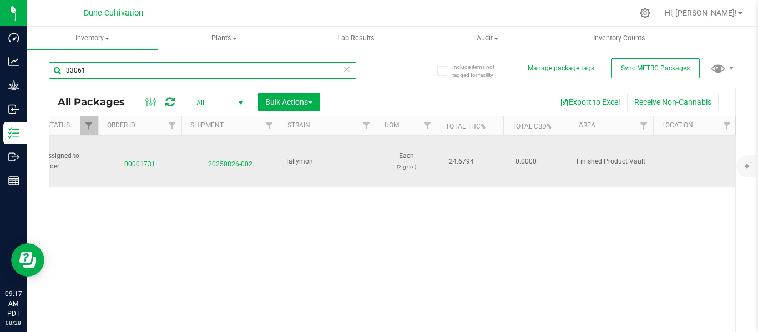
type input "33061"
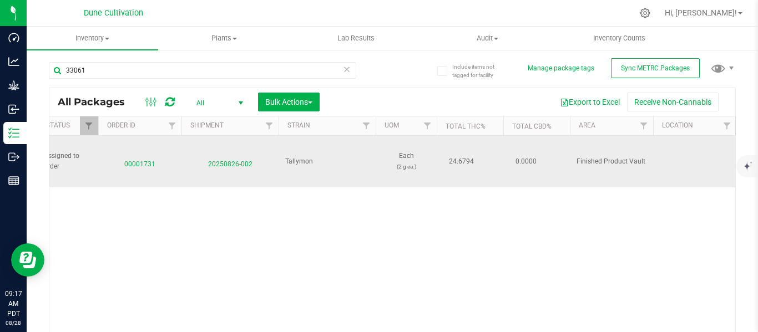
click at [221, 164] on span "20250826-002" at bounding box center [230, 162] width 84 height 16
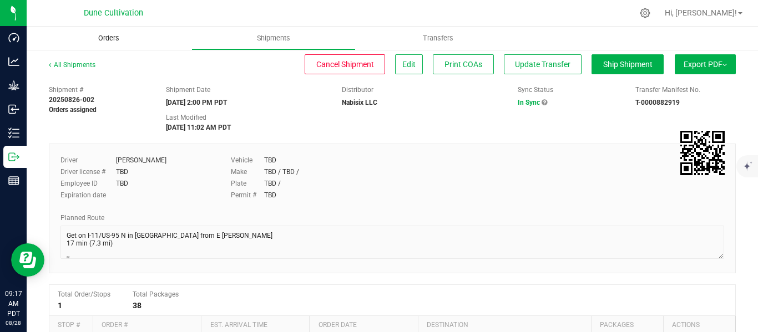
click at [108, 36] on span "Orders" at bounding box center [108, 38] width 51 height 10
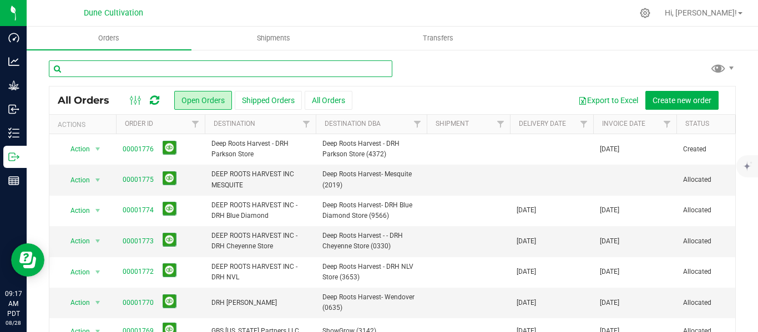
click at [101, 68] on input "text" at bounding box center [220, 68] width 343 height 17
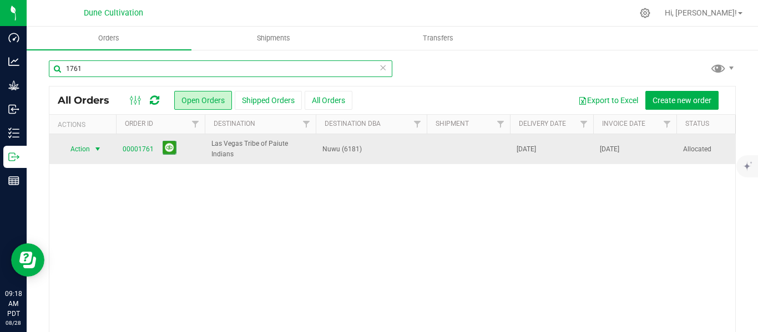
type input "1761"
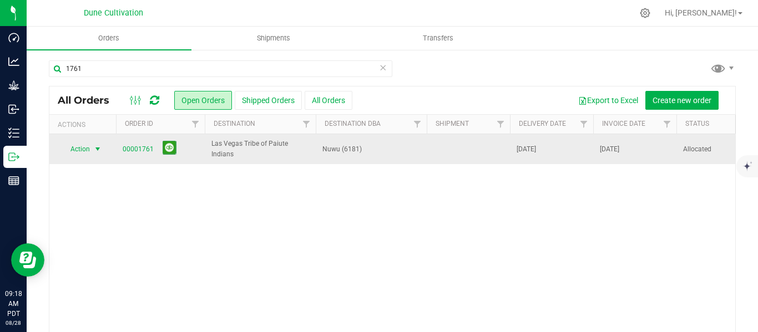
click at [97, 151] on span "select" at bounding box center [97, 149] width 9 height 9
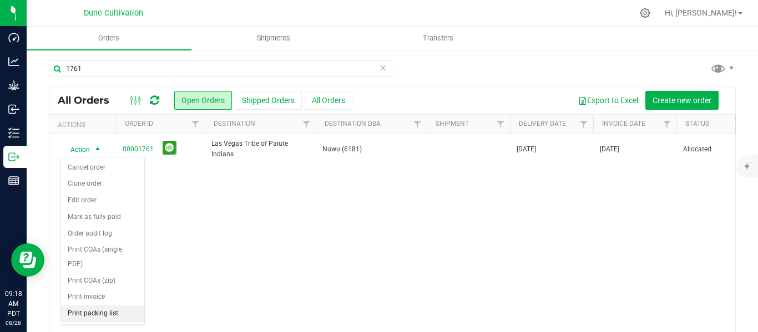
click at [93, 313] on li "Print packing list" at bounding box center [102, 314] width 83 height 17
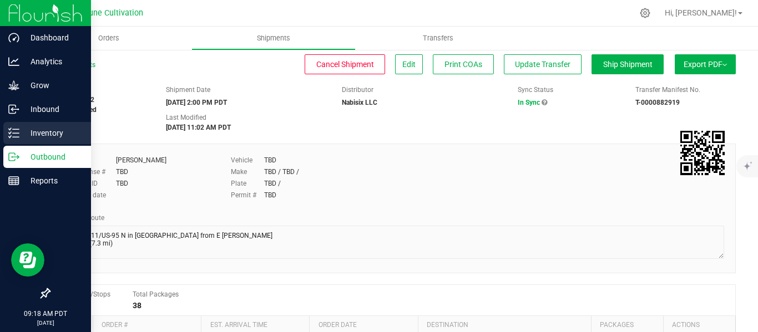
click at [37, 131] on p "Inventory" at bounding box center [52, 132] width 67 height 13
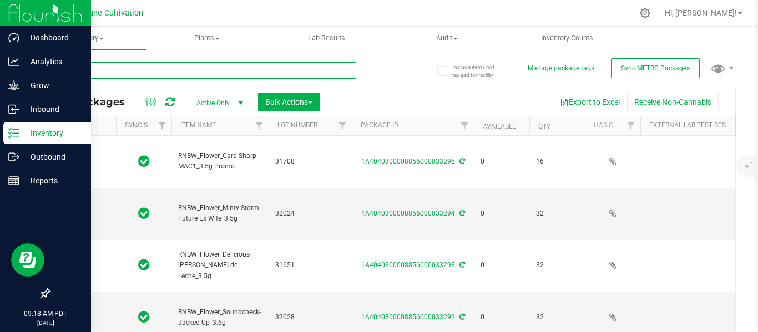
click at [189, 70] on input "text" at bounding box center [202, 70] width 307 height 17
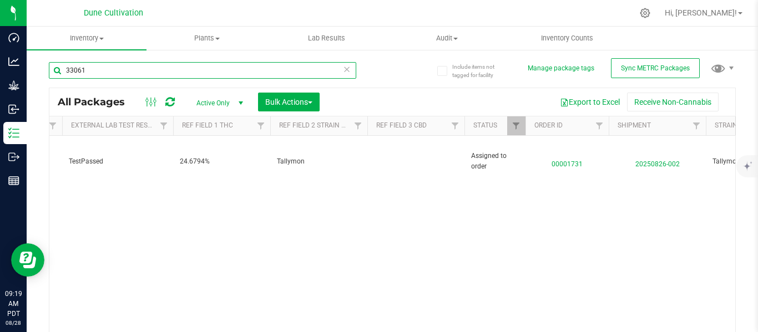
scroll to position [0, 601]
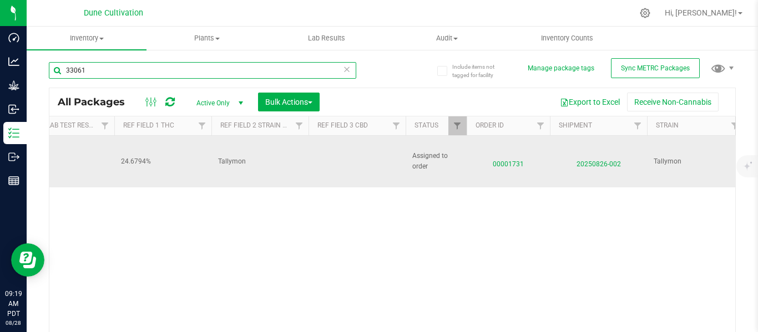
type input "33061"
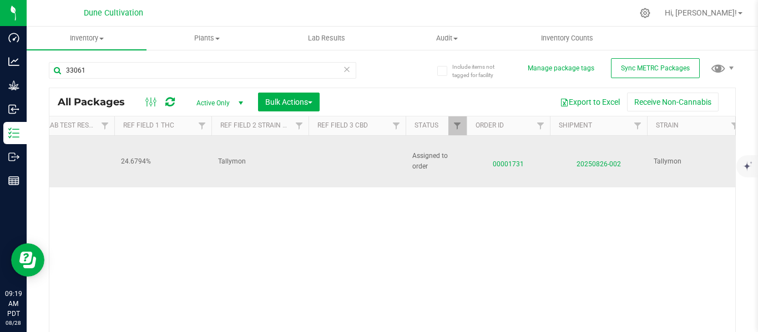
click at [510, 164] on span "00001731" at bounding box center [508, 162] width 70 height 16
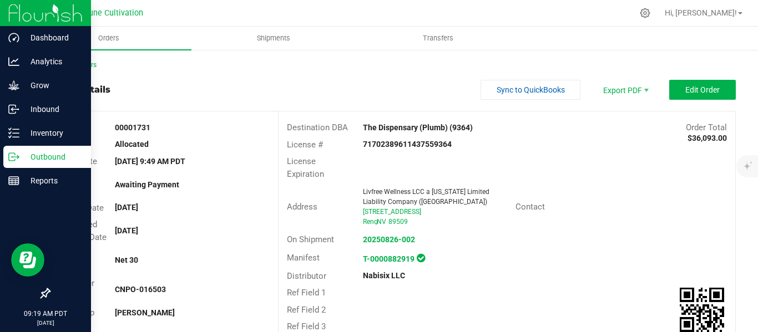
click at [49, 153] on p "Outbound" at bounding box center [52, 156] width 67 height 13
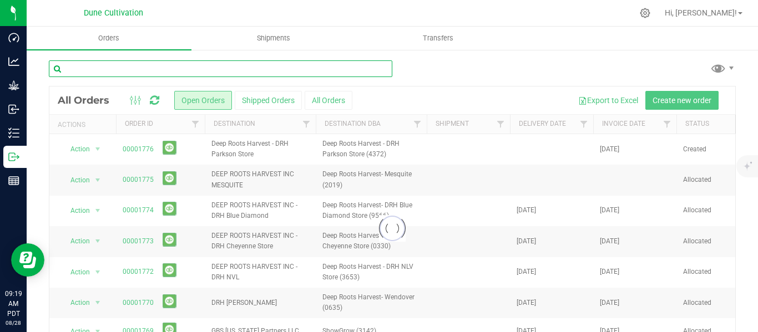
click at [178, 69] on input "text" at bounding box center [220, 68] width 343 height 17
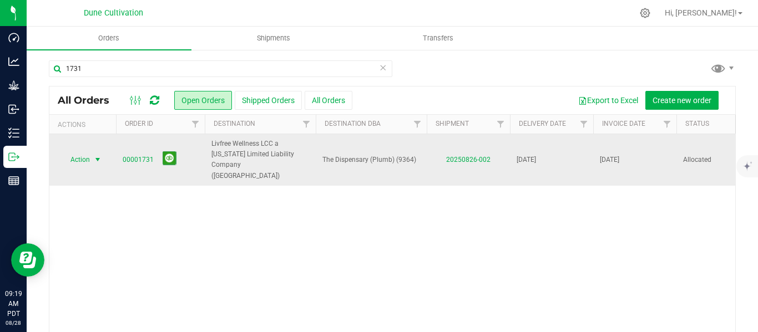
click at [97, 155] on span "select" at bounding box center [97, 159] width 9 height 9
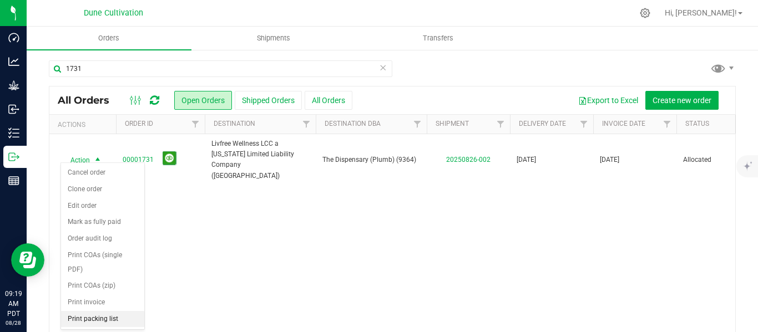
click at [100, 318] on li "Print packing list" at bounding box center [102, 319] width 83 height 17
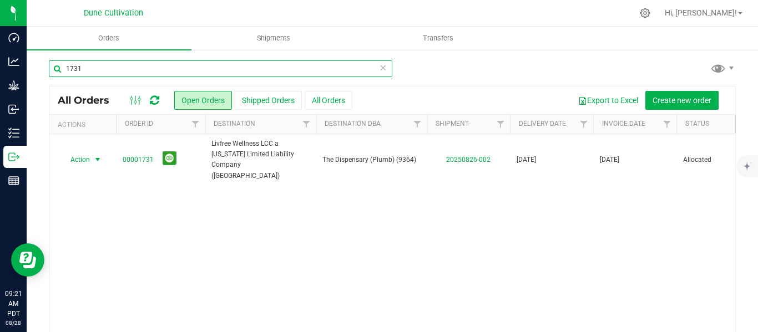
click at [151, 73] on input "1731" at bounding box center [220, 68] width 343 height 17
type input "1"
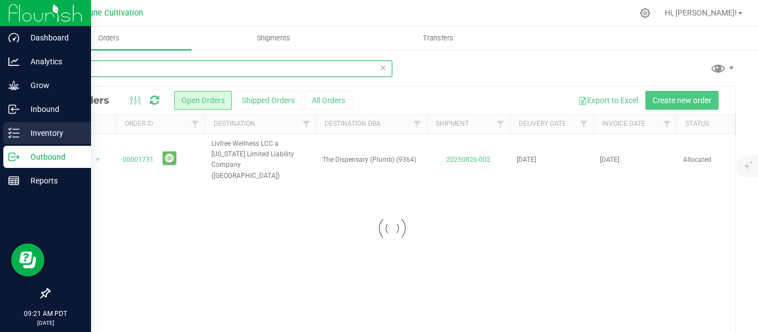
type input "2"
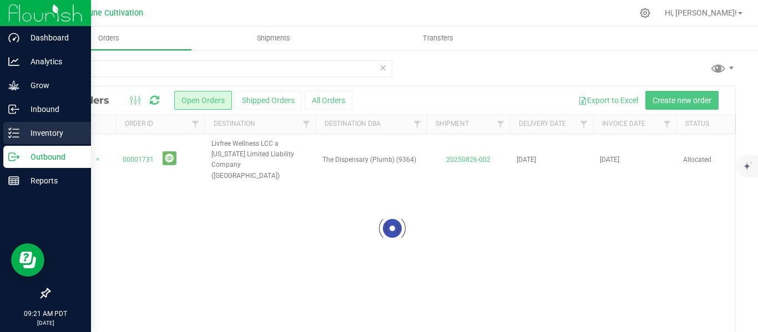
click at [46, 135] on p "Inventory" at bounding box center [52, 132] width 67 height 13
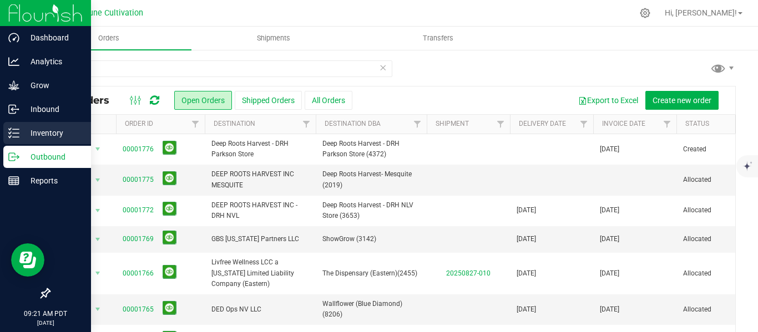
click at [39, 130] on p "Inventory" at bounding box center [52, 132] width 67 height 13
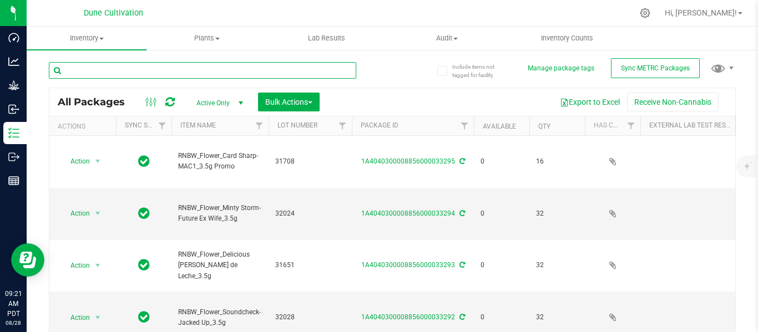
click at [168, 72] on input "text" at bounding box center [202, 70] width 307 height 17
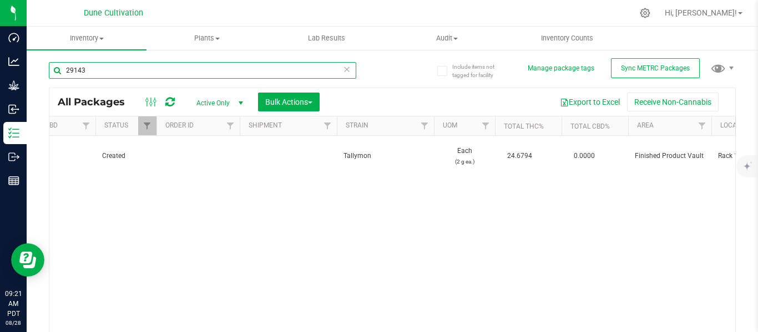
scroll to position [0, 978]
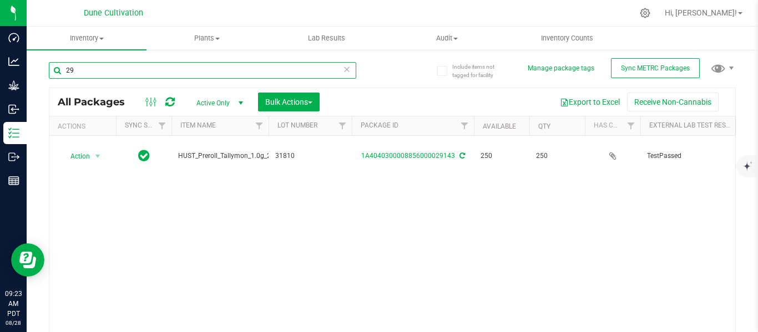
type input "2"
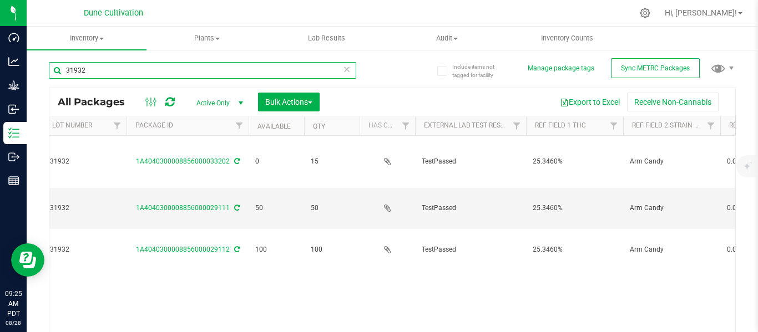
scroll to position [0, 293]
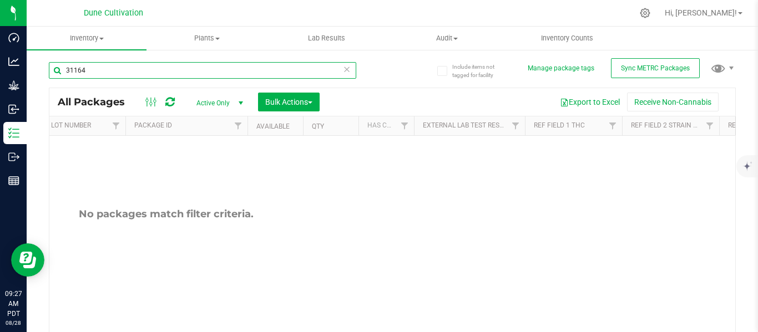
scroll to position [0, 226]
type input "31164"
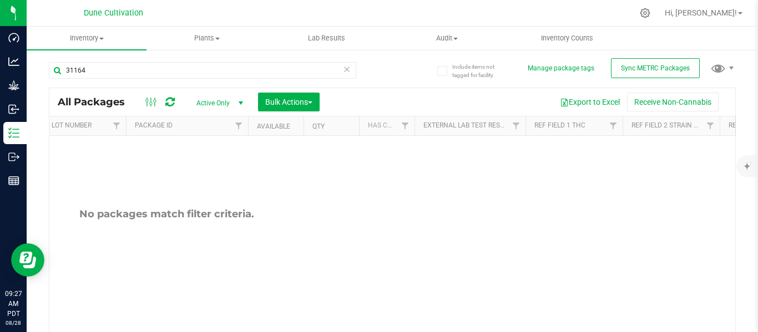
click at [241, 103] on span "select" at bounding box center [240, 103] width 9 height 9
click at [211, 170] on li "All" at bounding box center [217, 171] width 60 height 17
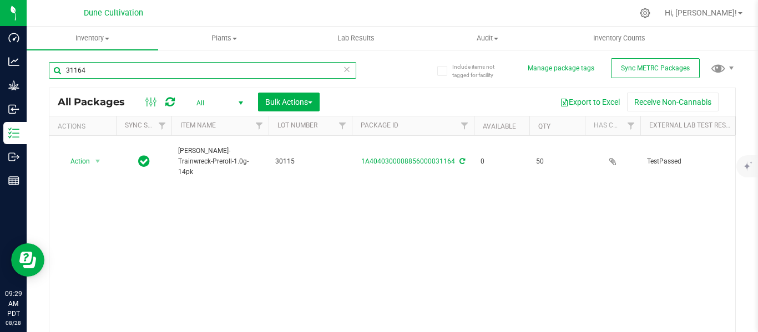
click at [128, 70] on input "31164" at bounding box center [202, 70] width 307 height 17
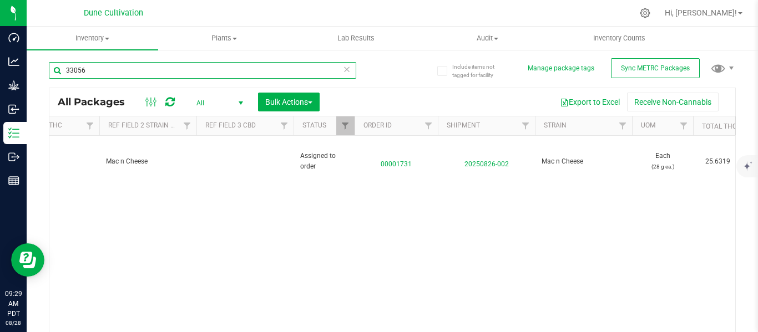
scroll to position [0, 830]
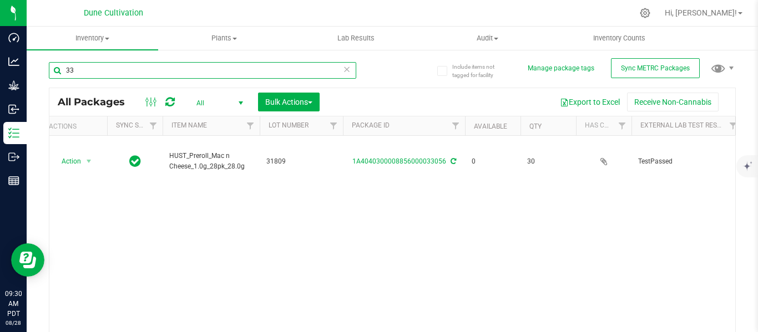
type input "3"
type input "31809"
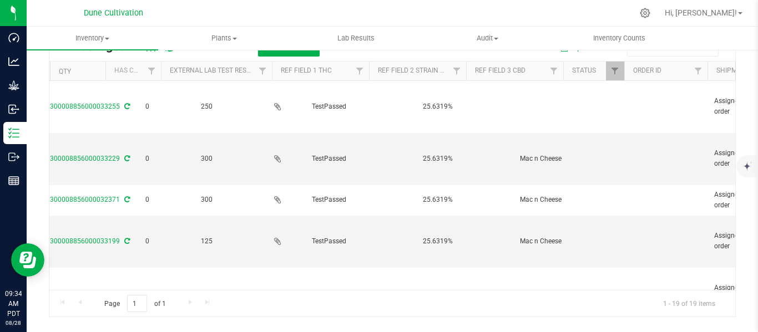
scroll to position [0, 335]
